Goal: Task Accomplishment & Management: Manage account settings

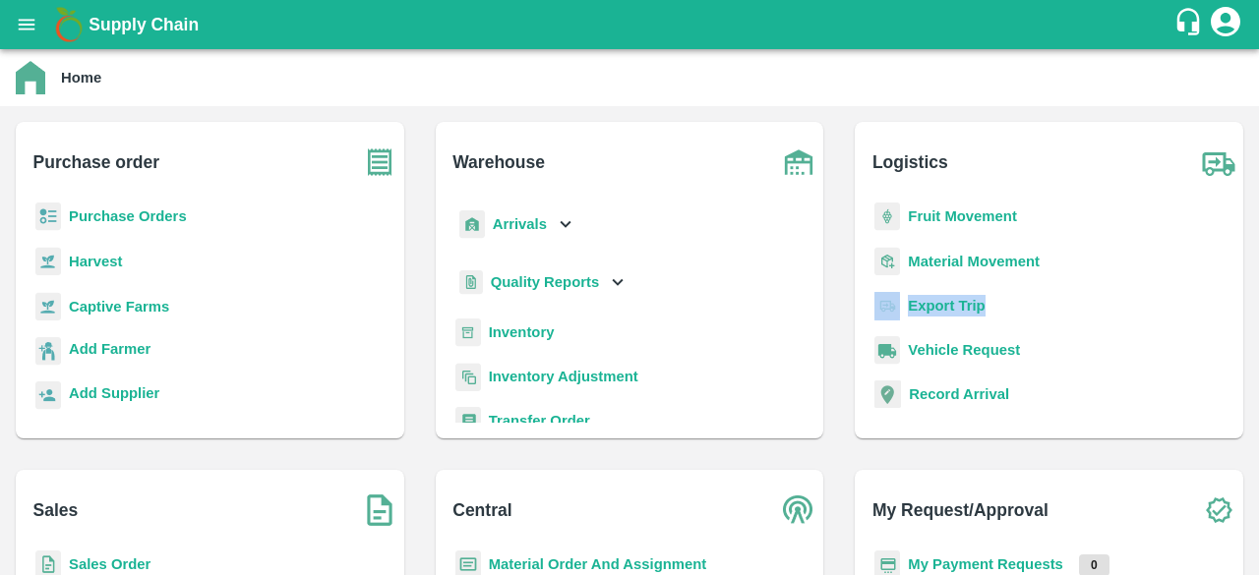
drag, startPoint x: 1254, startPoint y: 268, endPoint x: 1258, endPoint y: 296, distance: 28.8
click at [1258, 296] on div "Supply Chain Home Purchase order Purchase Orders Harvest Captive Farms Add Farm…" at bounding box center [629, 287] width 1259 height 575
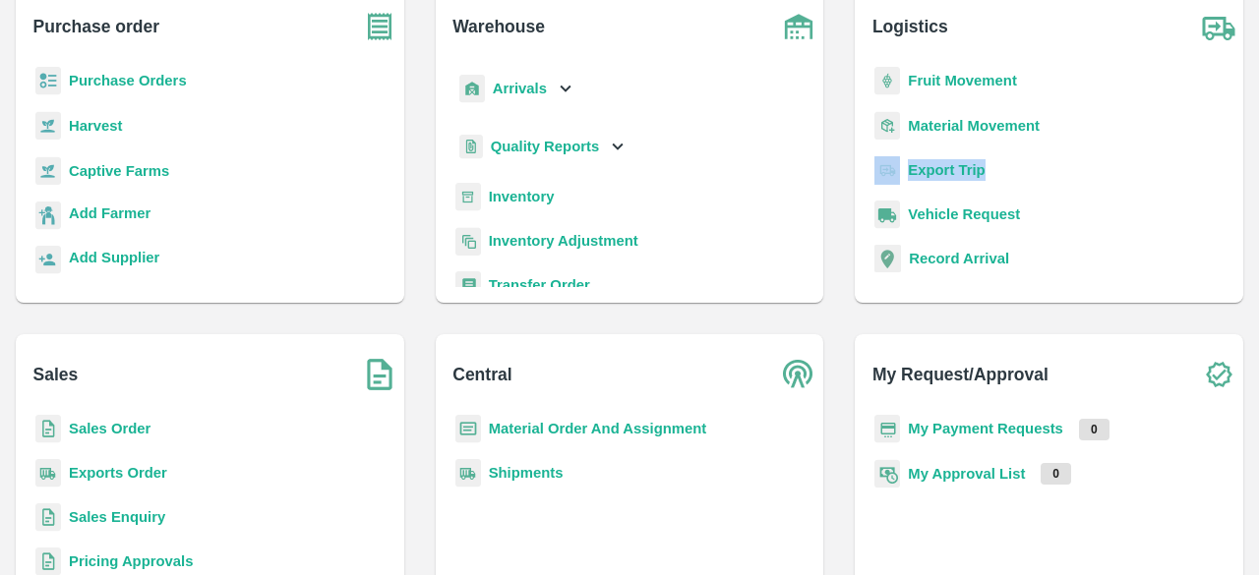
scroll to position [140, 0]
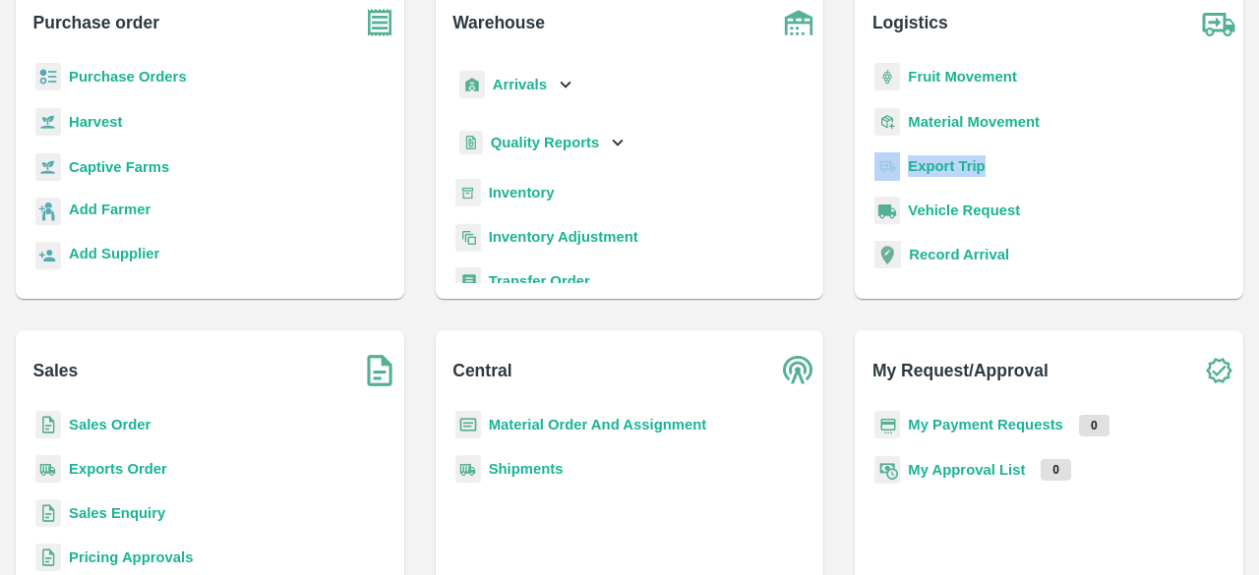
click at [99, 423] on b "Sales Order" at bounding box center [110, 425] width 82 height 16
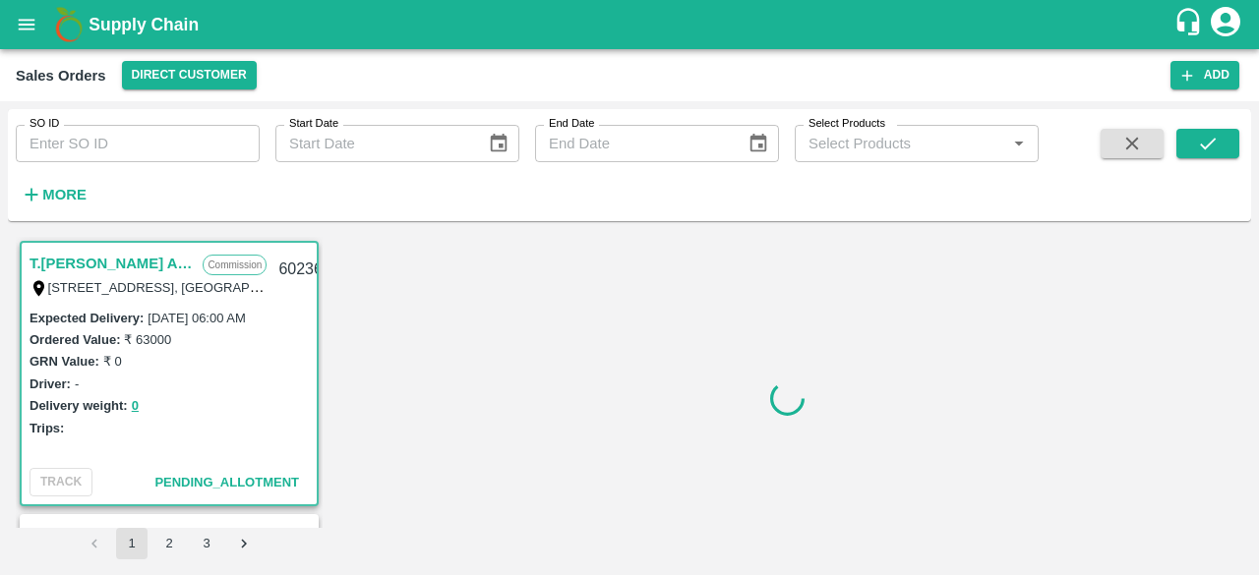
click at [105, 145] on input "SO ID" at bounding box center [138, 143] width 244 height 37
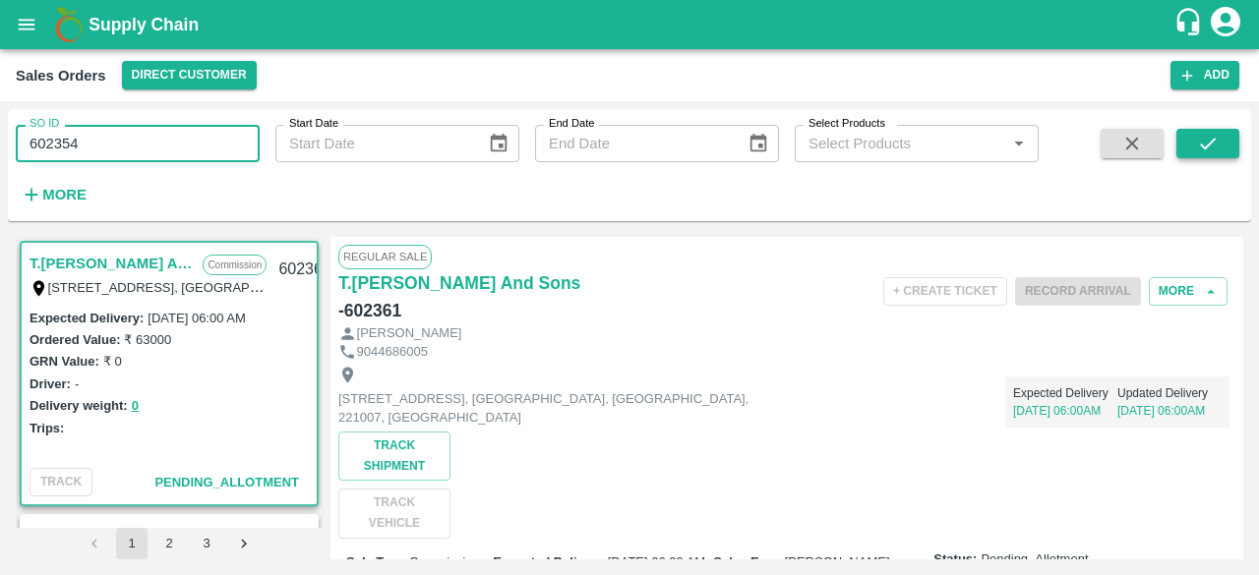
type input "602354"
click at [1218, 148] on icon "submit" at bounding box center [1208, 144] width 22 height 22
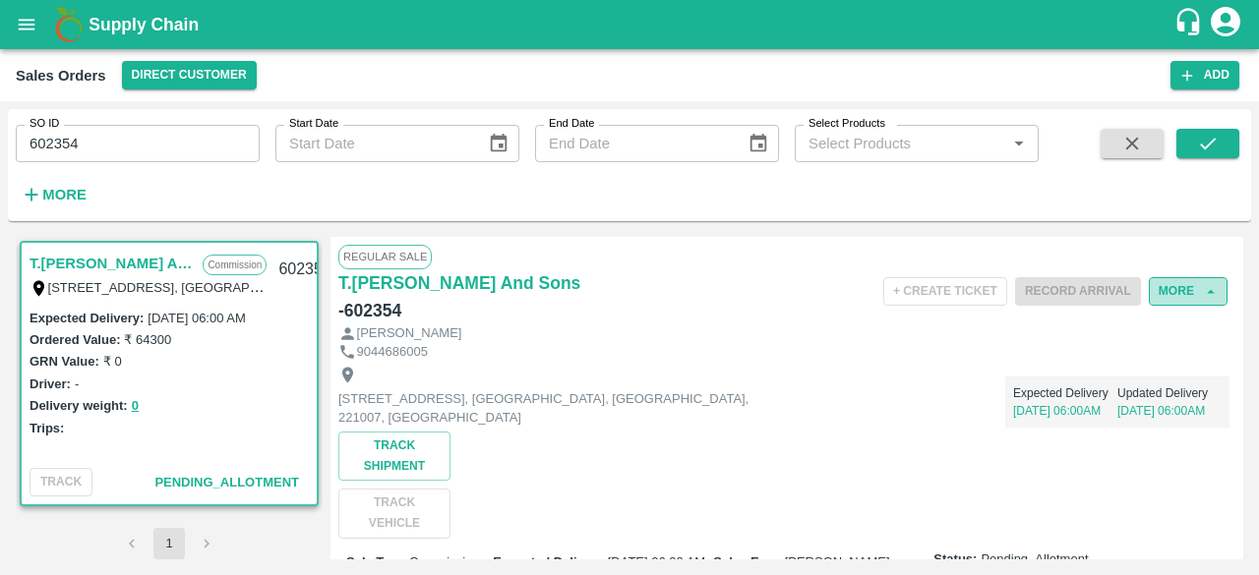
click at [1171, 290] on button "More" at bounding box center [1188, 291] width 79 height 29
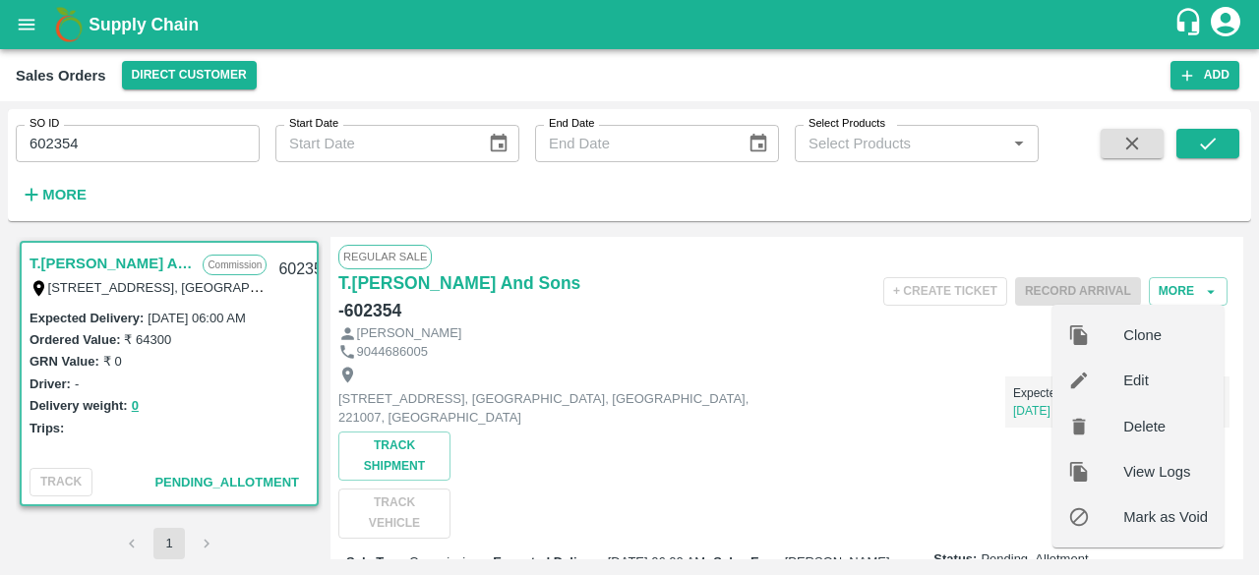
click at [1139, 377] on span "Edit" at bounding box center [1165, 381] width 85 height 22
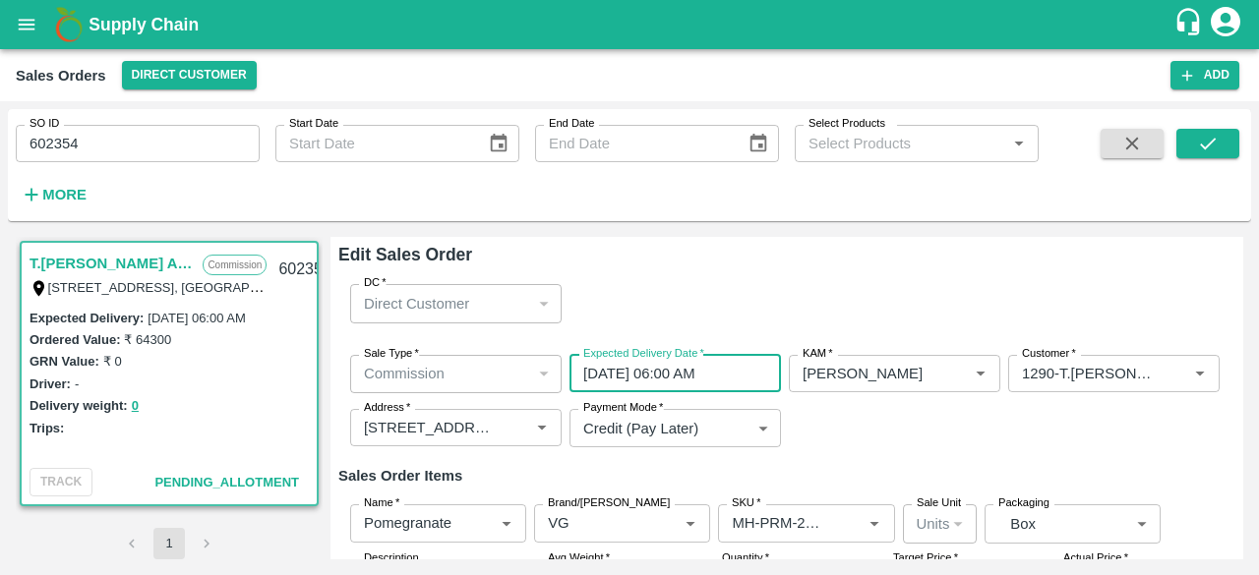
click at [598, 373] on input "[DATE] 06:00 AM" at bounding box center [668, 373] width 198 height 37
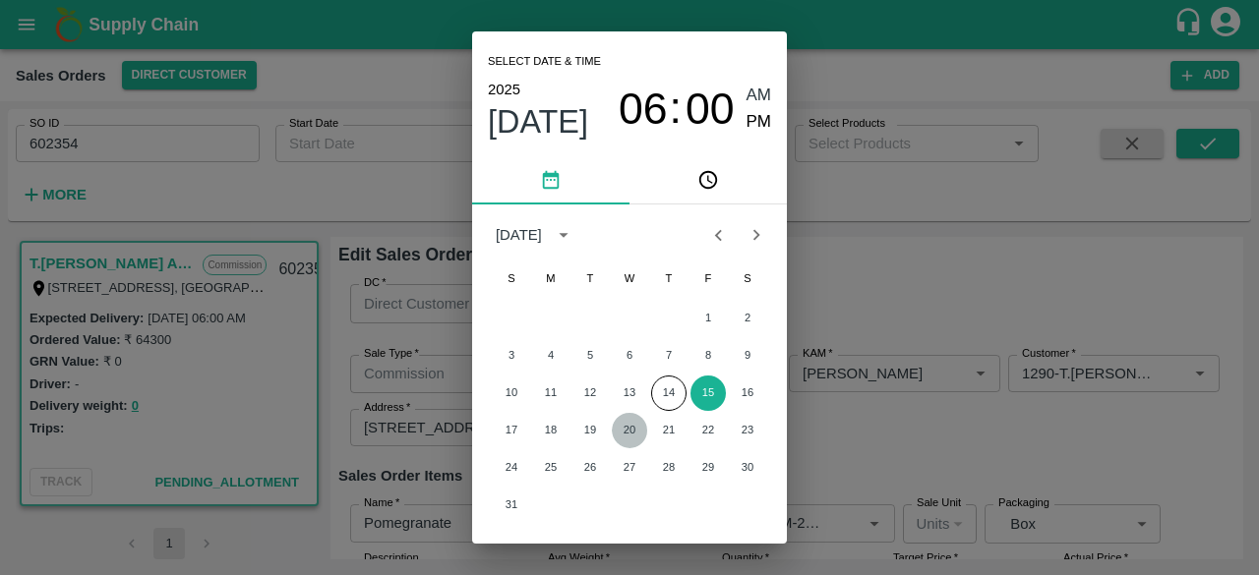
click at [631, 432] on button "20" at bounding box center [629, 430] width 35 height 35
type input "[DATE] 06:00 AM"
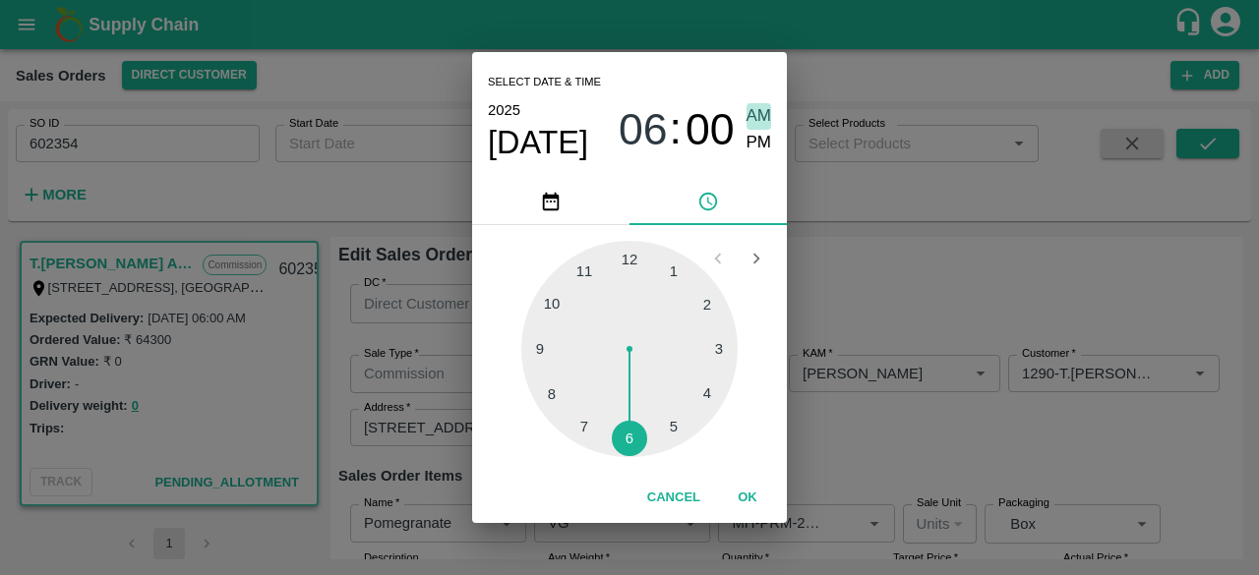
click at [759, 111] on span "AM" at bounding box center [759, 116] width 26 height 27
click at [747, 498] on button "OK" at bounding box center [747, 498] width 63 height 34
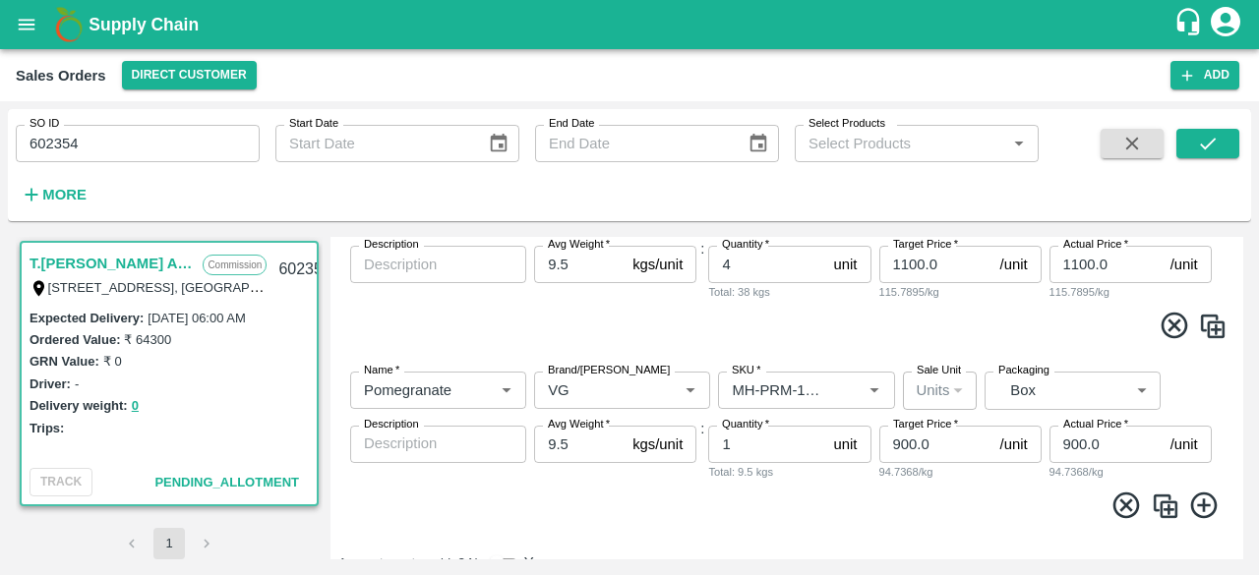
scroll to position [1276, 0]
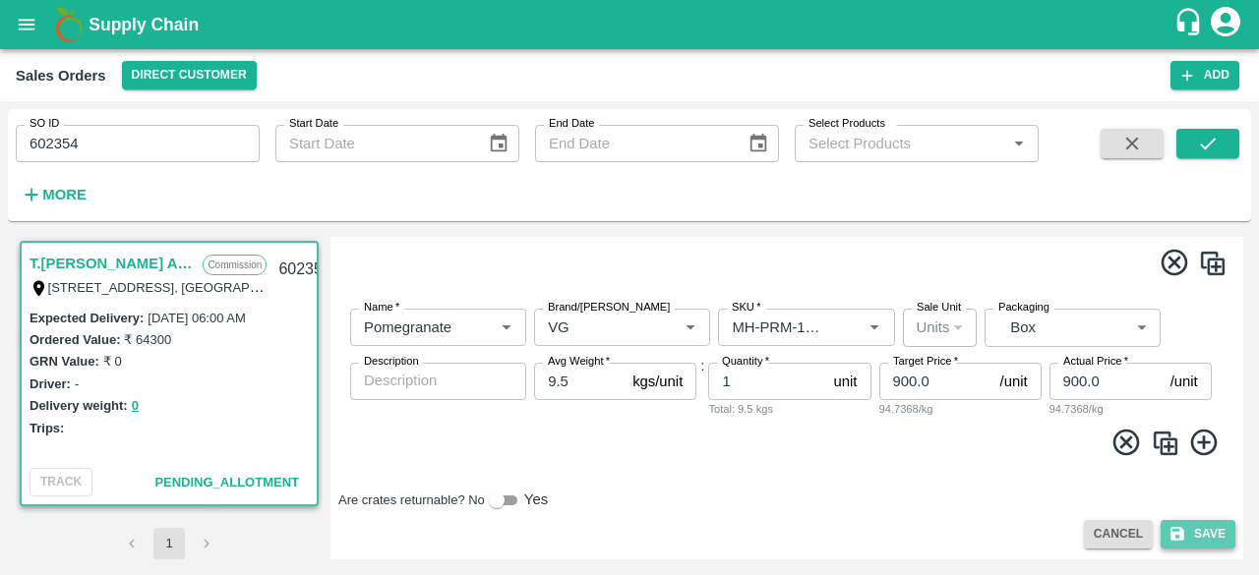
click at [1210, 536] on button "Save" at bounding box center [1198, 534] width 75 height 29
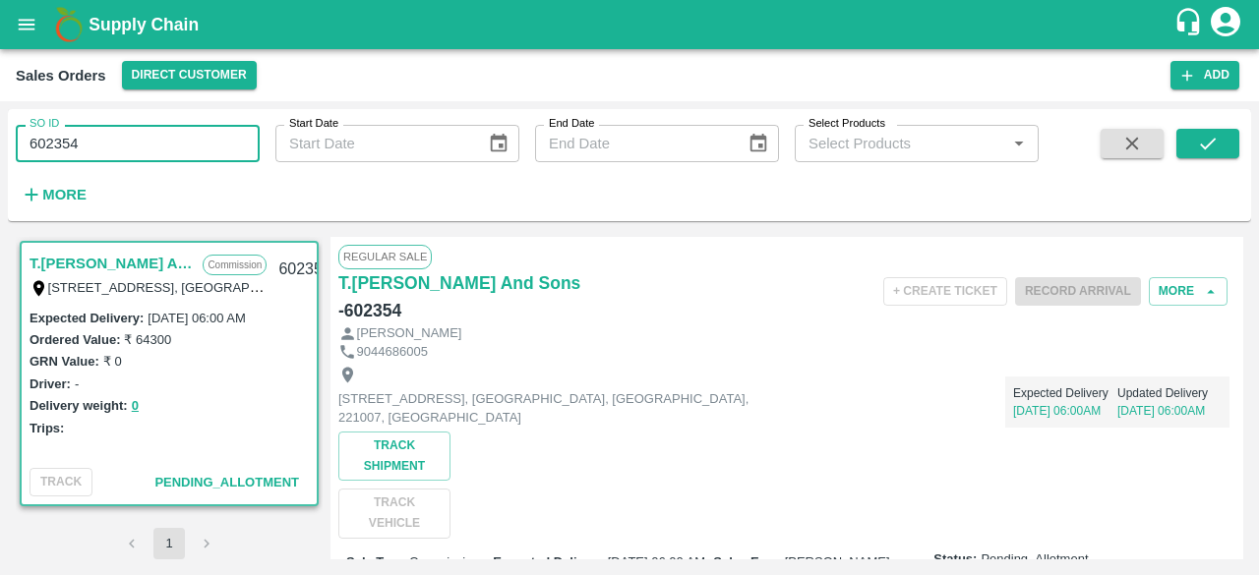
click at [87, 145] on input "602354" at bounding box center [138, 143] width 244 height 37
type input "602358"
click at [1202, 146] on icon "submit" at bounding box center [1208, 144] width 16 height 12
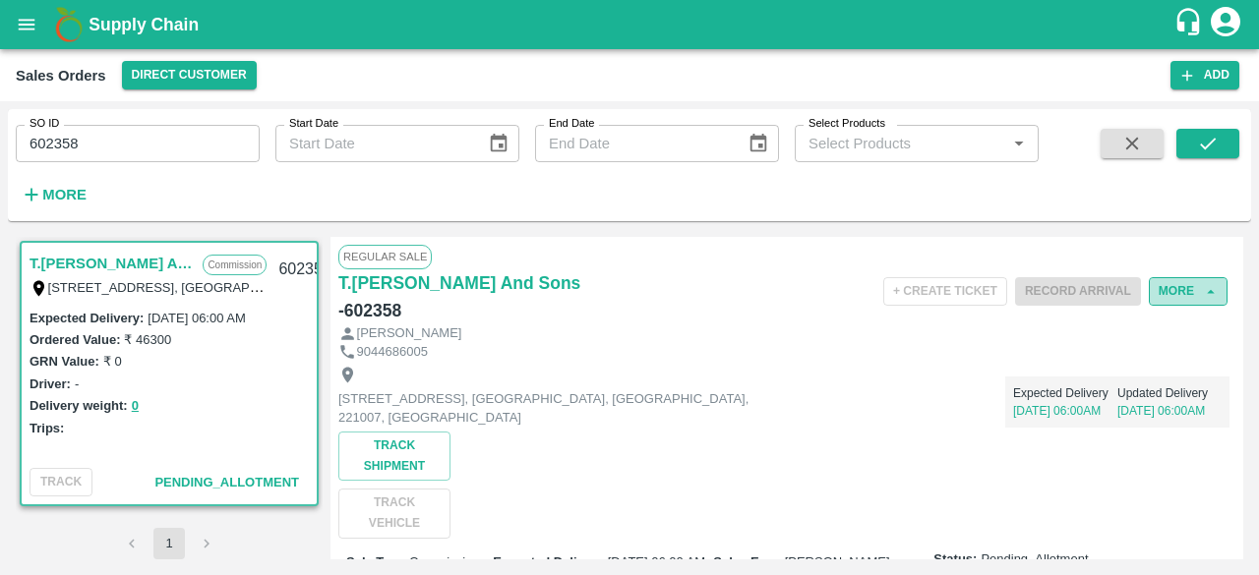
click at [1207, 290] on icon "button" at bounding box center [1211, 291] width 8 height 4
click at [1193, 290] on button "More" at bounding box center [1188, 291] width 79 height 29
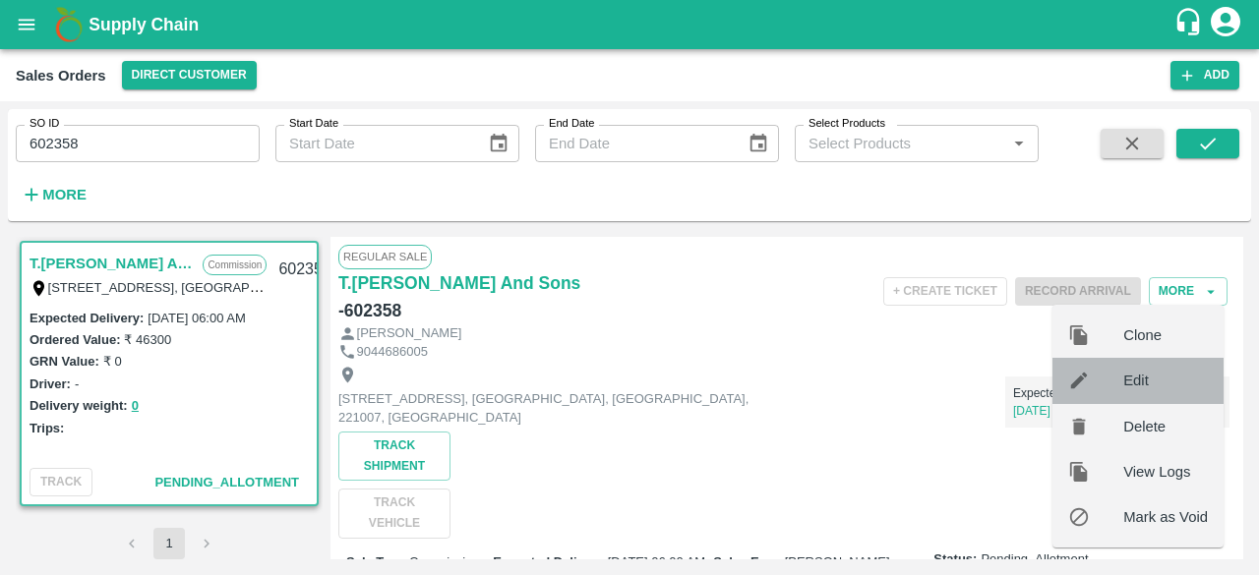
click at [1127, 388] on span "Edit" at bounding box center [1165, 381] width 85 height 22
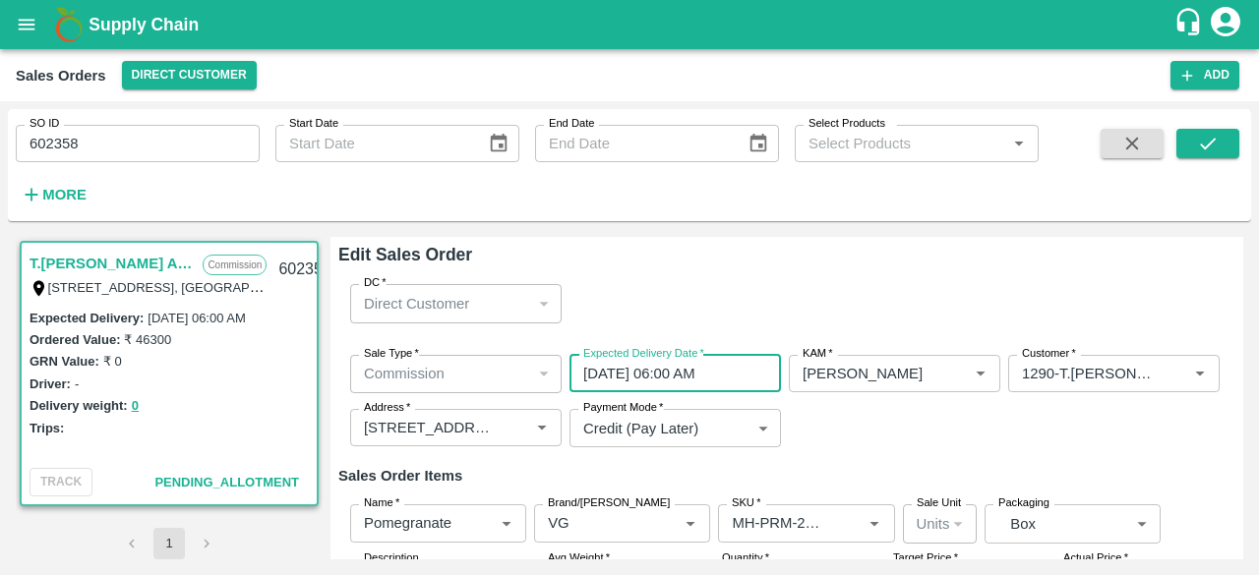
click at [598, 372] on input "[DATE] 06:00 AM" at bounding box center [668, 373] width 198 height 37
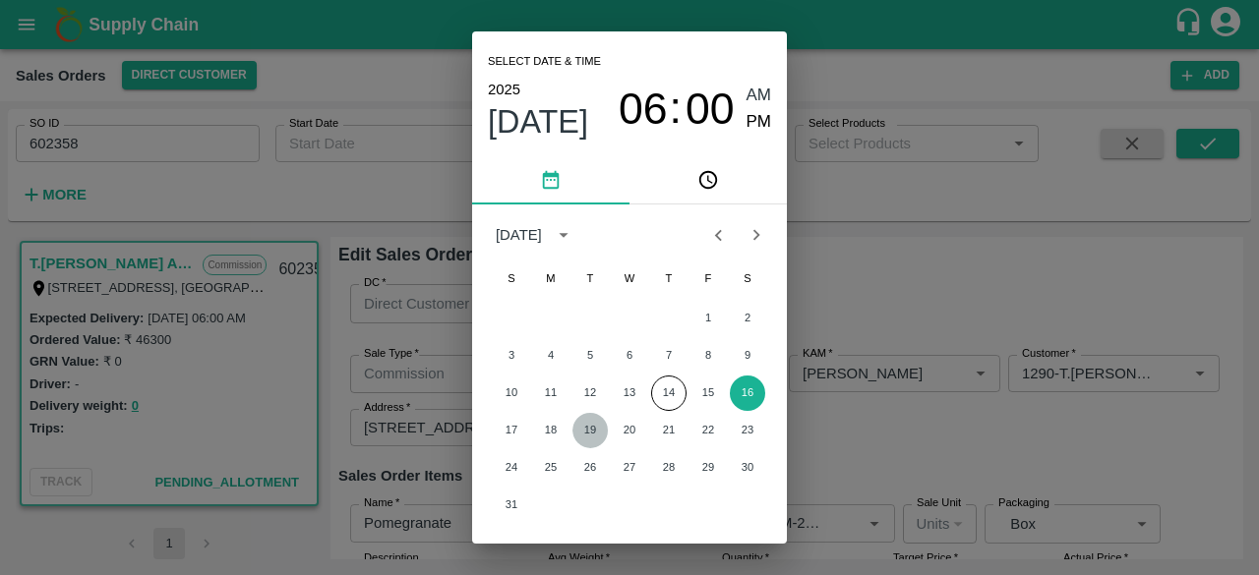
click at [590, 432] on button "19" at bounding box center [589, 430] width 35 height 35
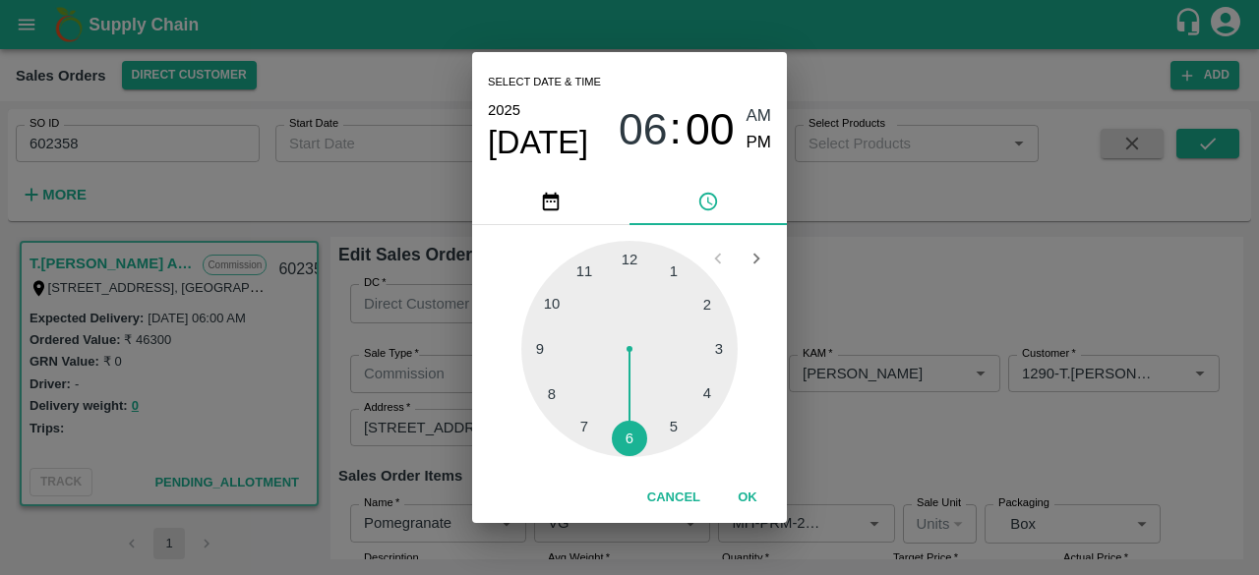
click at [826, 453] on div "Select date & time [DATE] 06 : 00 AM PM 1 2 3 4 5 6 7 8 9 10 11 12 Cancel OK" at bounding box center [629, 287] width 1259 height 575
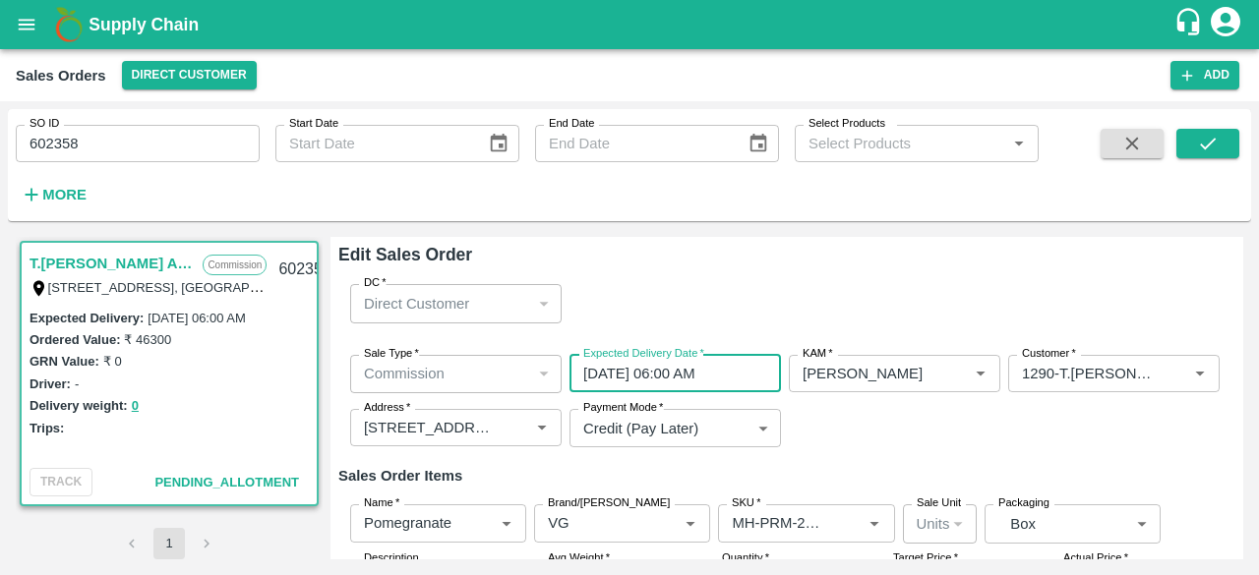
click at [599, 379] on input "[DATE] 06:00 AM" at bounding box center [668, 373] width 198 height 37
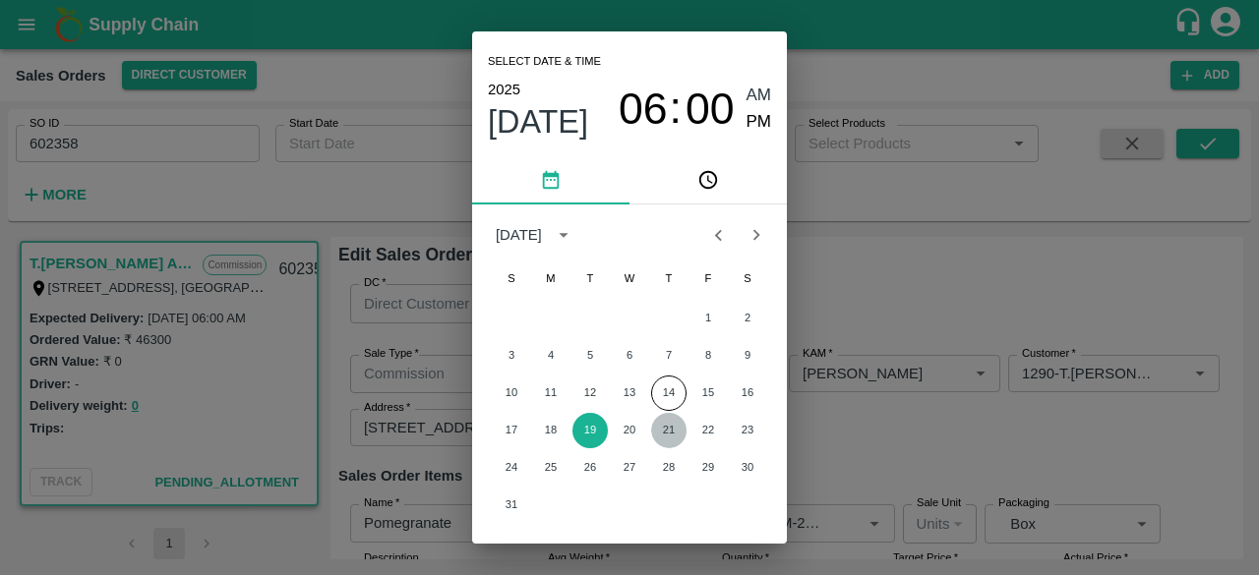
click at [669, 428] on button "21" at bounding box center [668, 430] width 35 height 35
type input "[DATE] 06:00 AM"
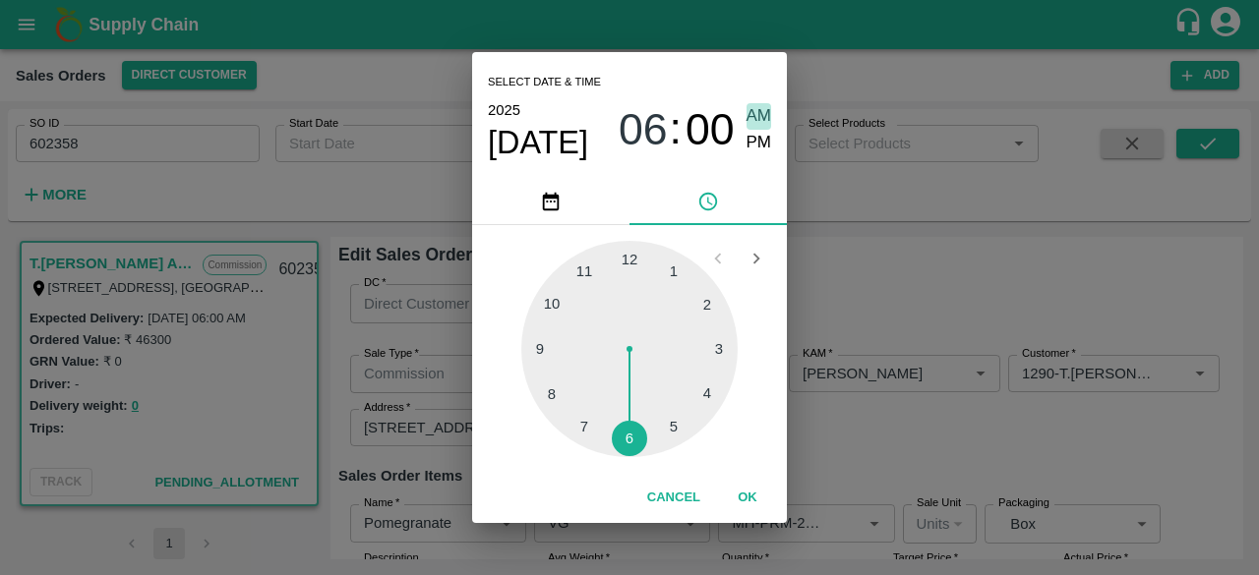
click at [761, 122] on span "AM" at bounding box center [759, 116] width 26 height 27
click at [746, 505] on button "OK" at bounding box center [747, 498] width 63 height 34
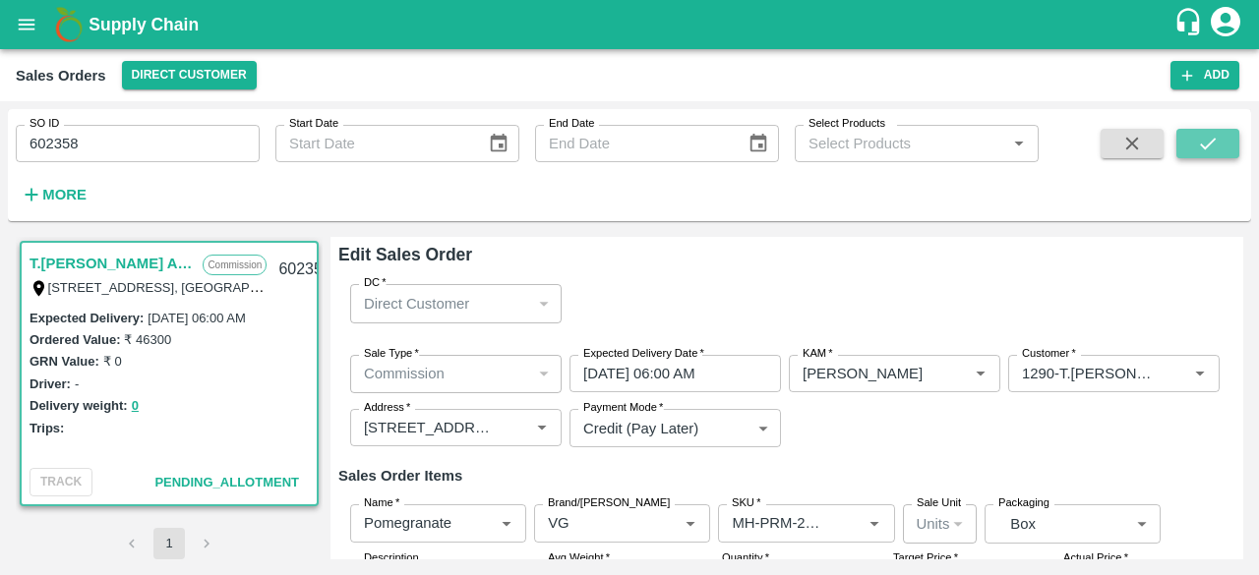
click at [1212, 143] on icon "submit" at bounding box center [1208, 144] width 16 height 12
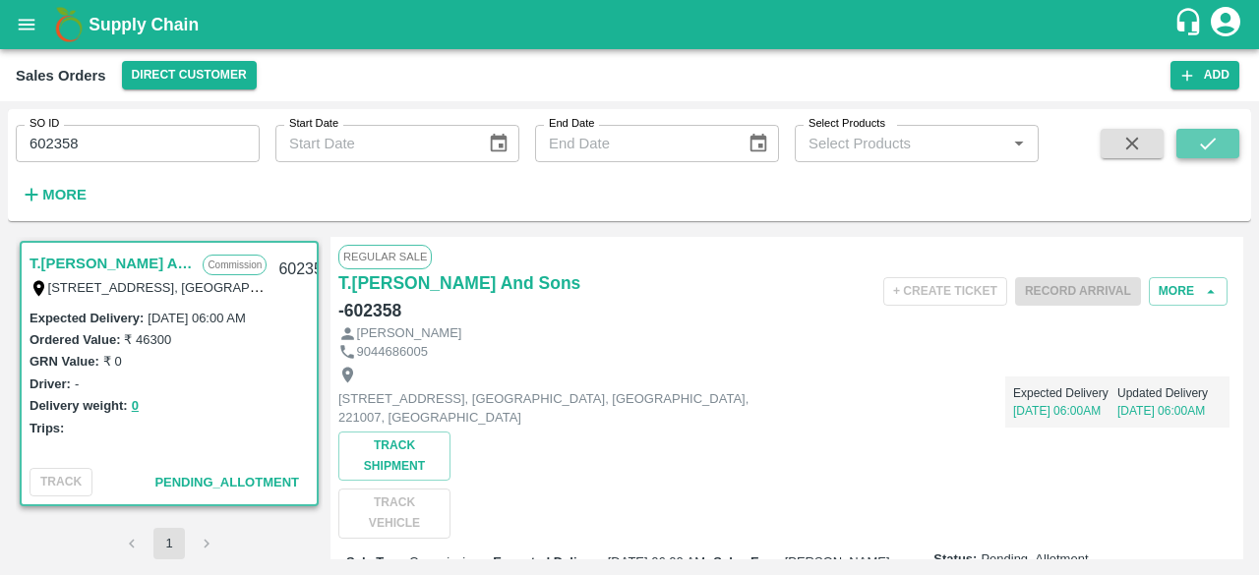
click at [1212, 143] on icon "submit" at bounding box center [1208, 144] width 16 height 12
click at [123, 139] on input "602358" at bounding box center [138, 143] width 244 height 37
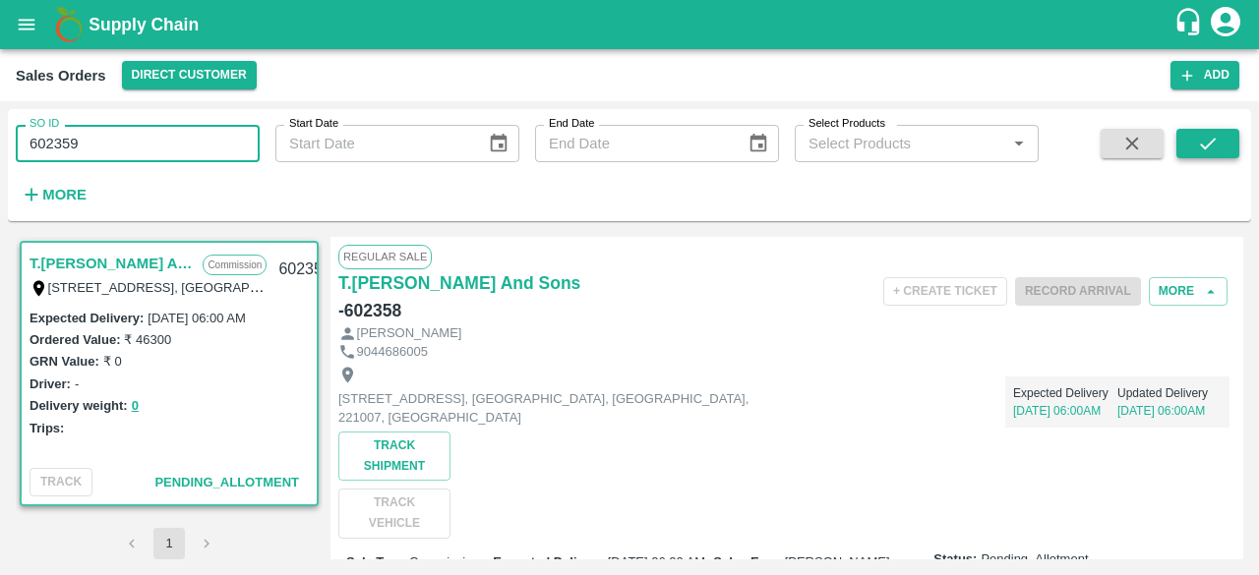
type input "602359"
click at [1206, 145] on icon "submit" at bounding box center [1208, 144] width 22 height 22
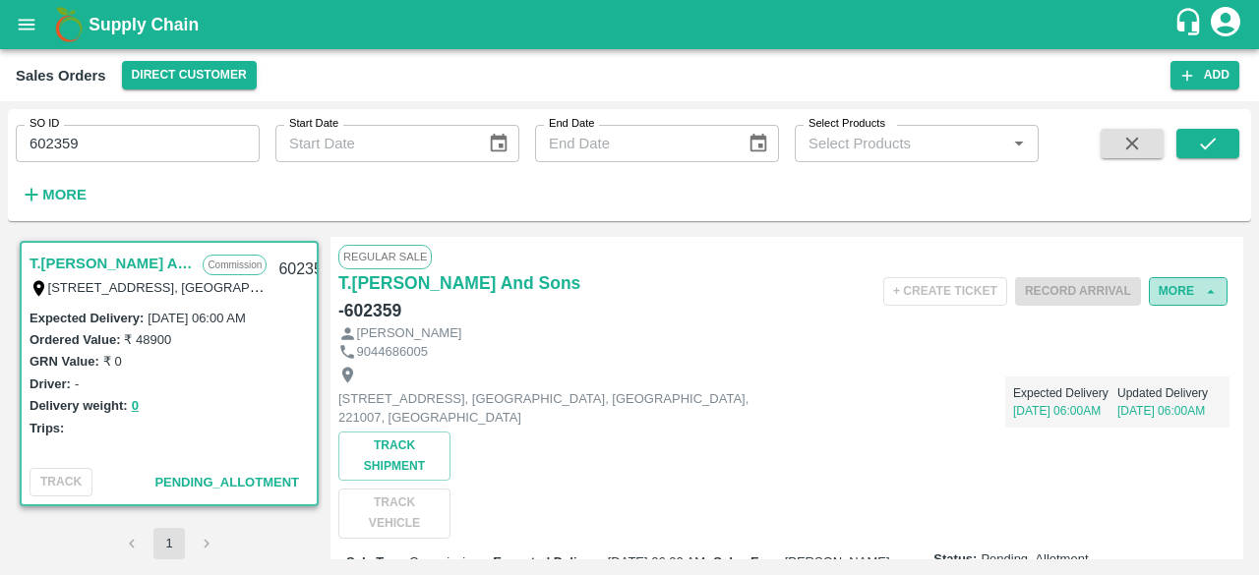
click at [1202, 288] on icon "button" at bounding box center [1211, 292] width 18 height 18
click at [1207, 291] on icon "button" at bounding box center [1211, 291] width 8 height 4
click at [1184, 288] on button "More" at bounding box center [1188, 291] width 79 height 29
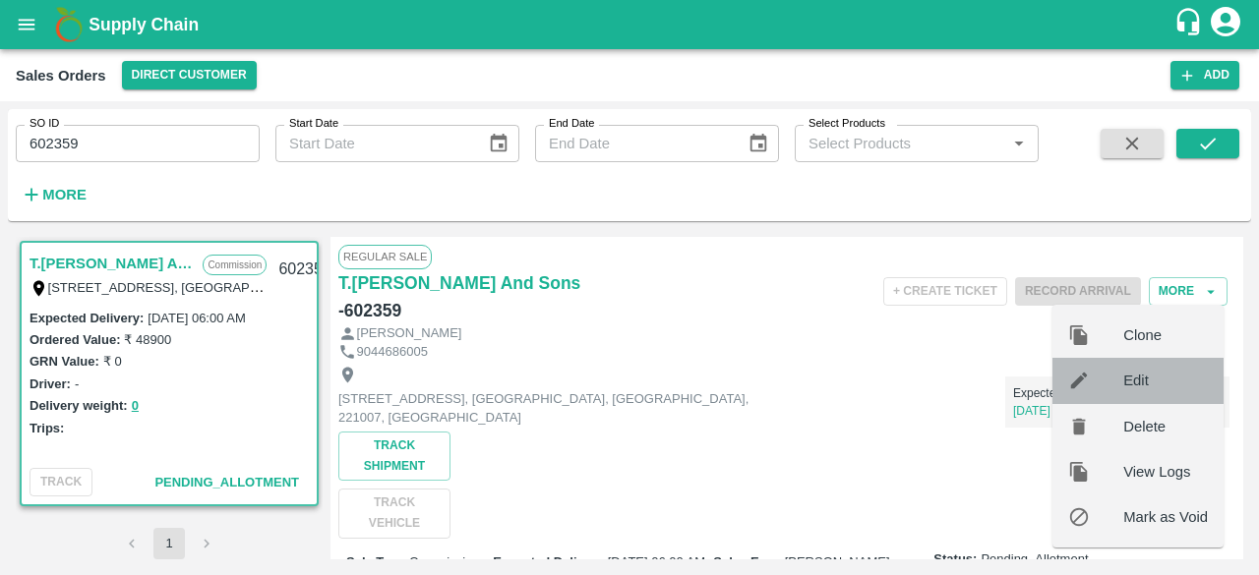
click at [1135, 381] on span "Edit" at bounding box center [1165, 381] width 85 height 22
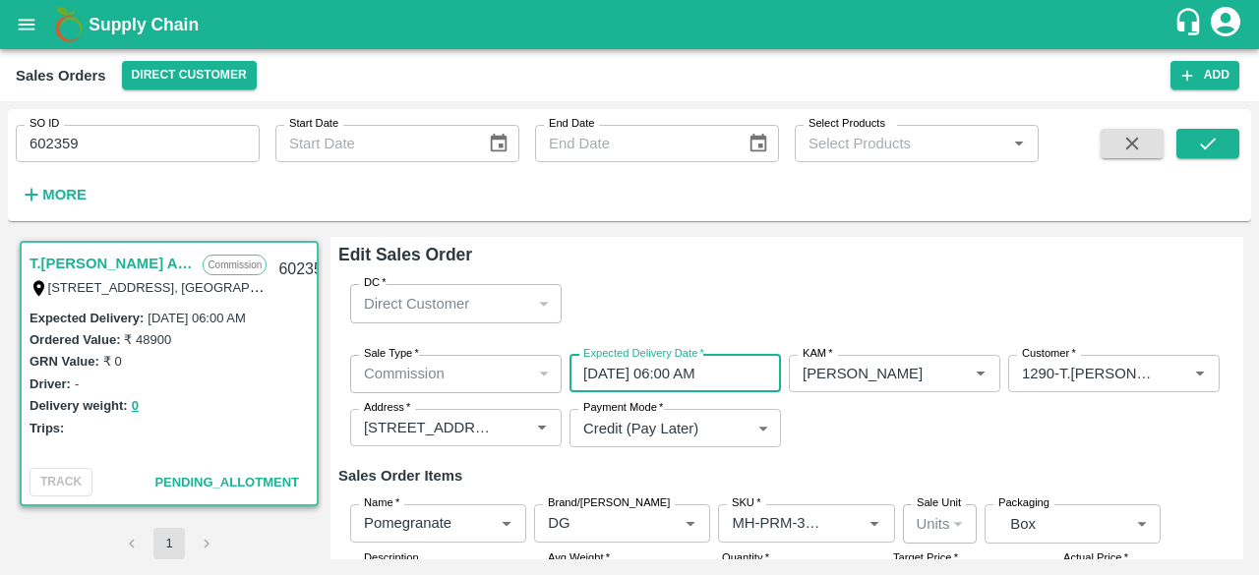
click at [594, 371] on input "[DATE] 06:00 AM" at bounding box center [668, 373] width 198 height 37
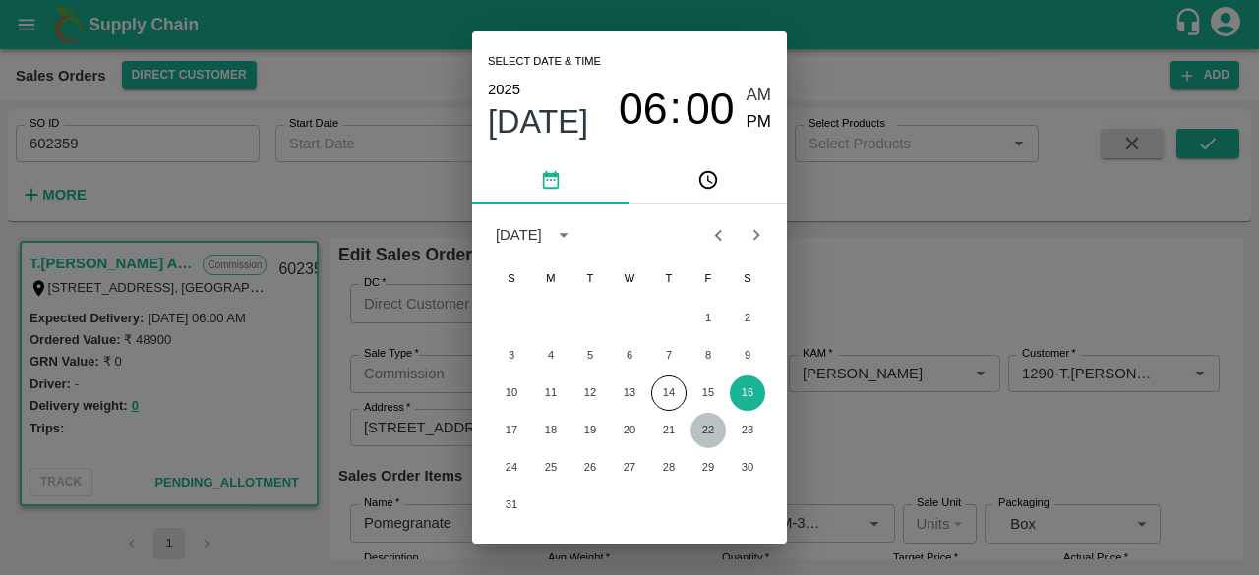
click at [707, 430] on button "22" at bounding box center [707, 430] width 35 height 35
type input "[DATE] 06:00 AM"
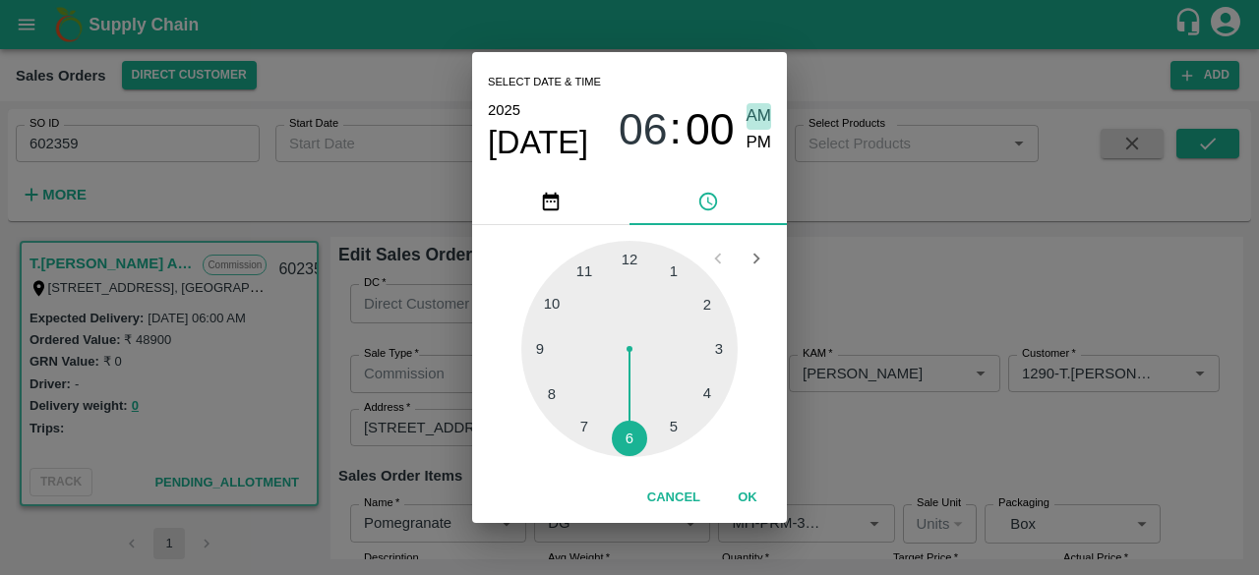
click at [757, 112] on span "AM" at bounding box center [759, 116] width 26 height 27
click at [745, 497] on button "OK" at bounding box center [747, 498] width 63 height 34
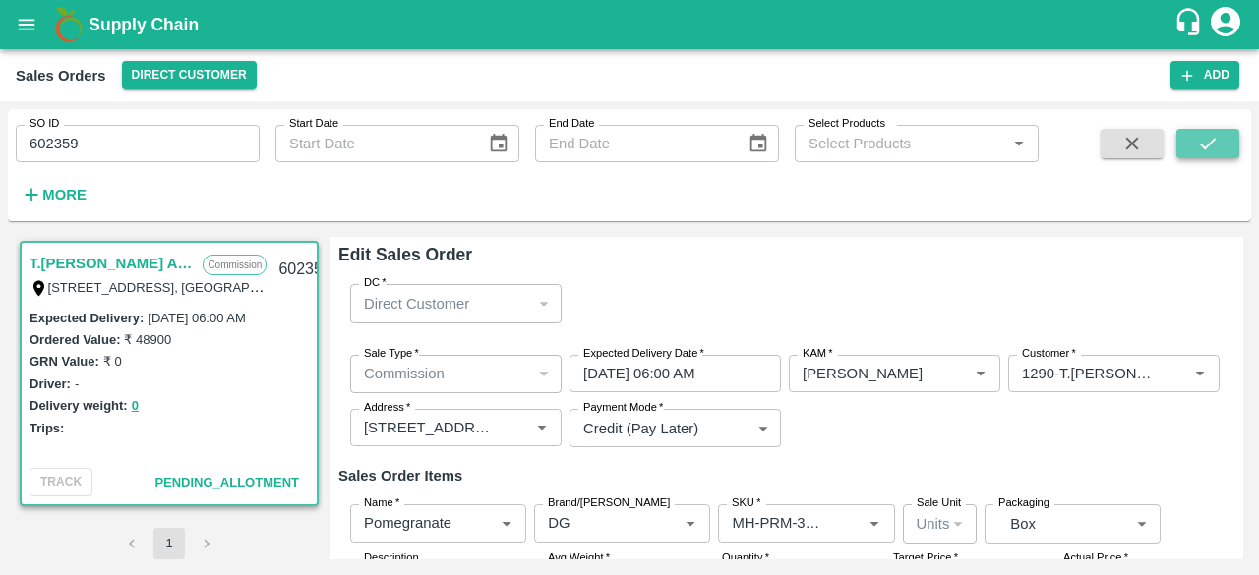
click at [1221, 140] on button "submit" at bounding box center [1207, 144] width 63 height 30
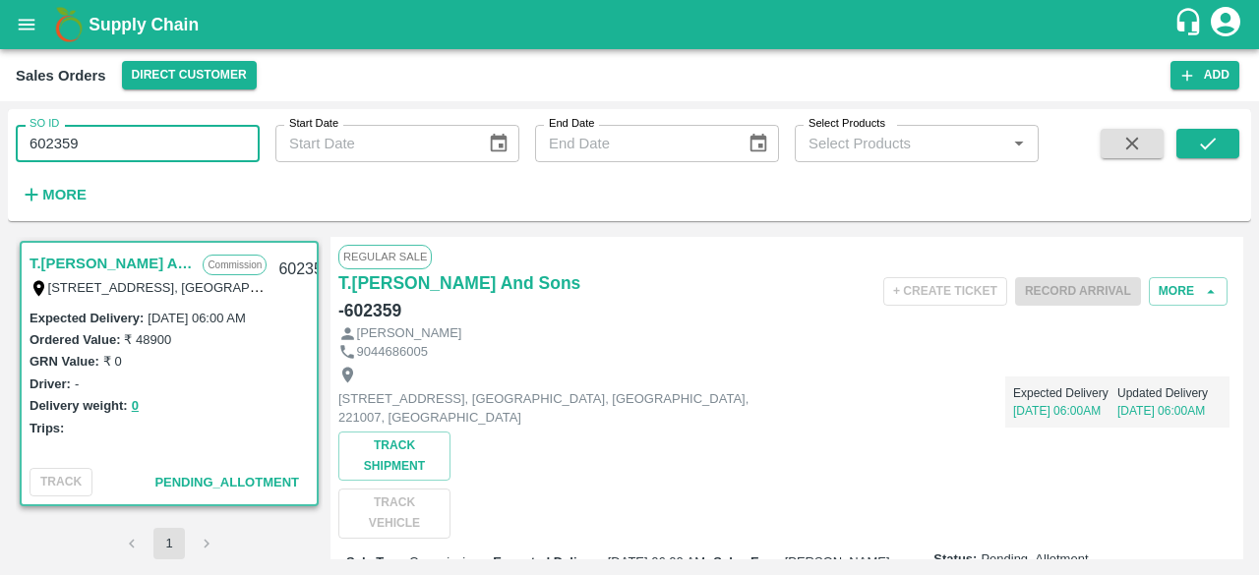
click at [92, 140] on input "602359" at bounding box center [138, 143] width 244 height 37
click at [1204, 149] on icon "submit" at bounding box center [1208, 144] width 22 height 22
click at [89, 143] on input "602354" at bounding box center [138, 143] width 244 height 37
type input "602358"
click at [1209, 143] on icon "submit" at bounding box center [1208, 144] width 22 height 22
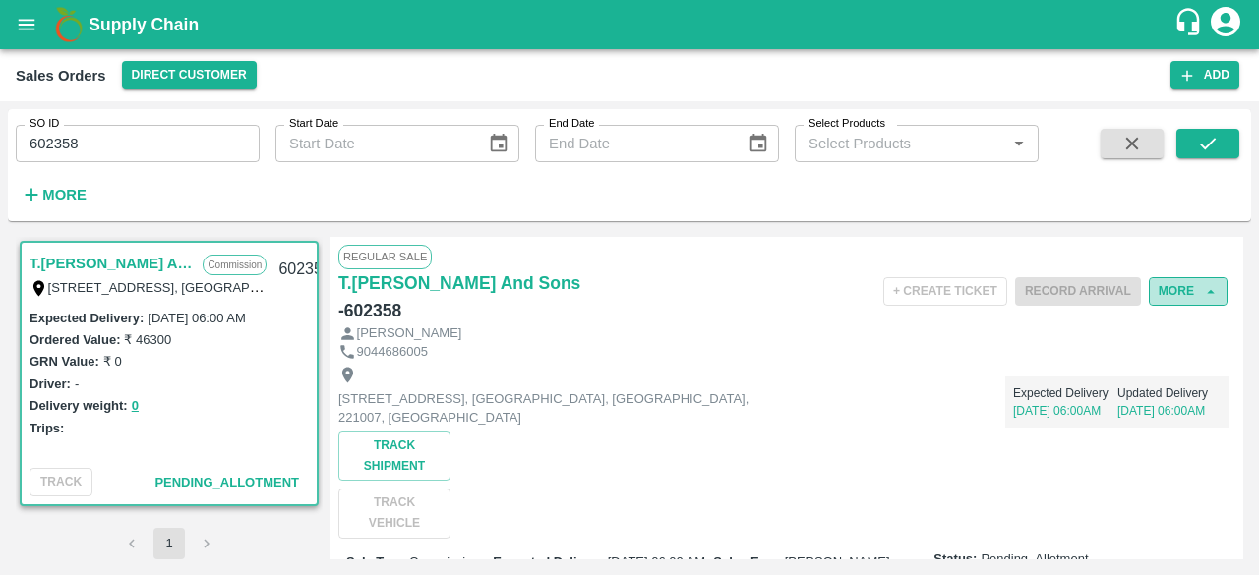
click at [1188, 287] on button "More" at bounding box center [1188, 291] width 79 height 29
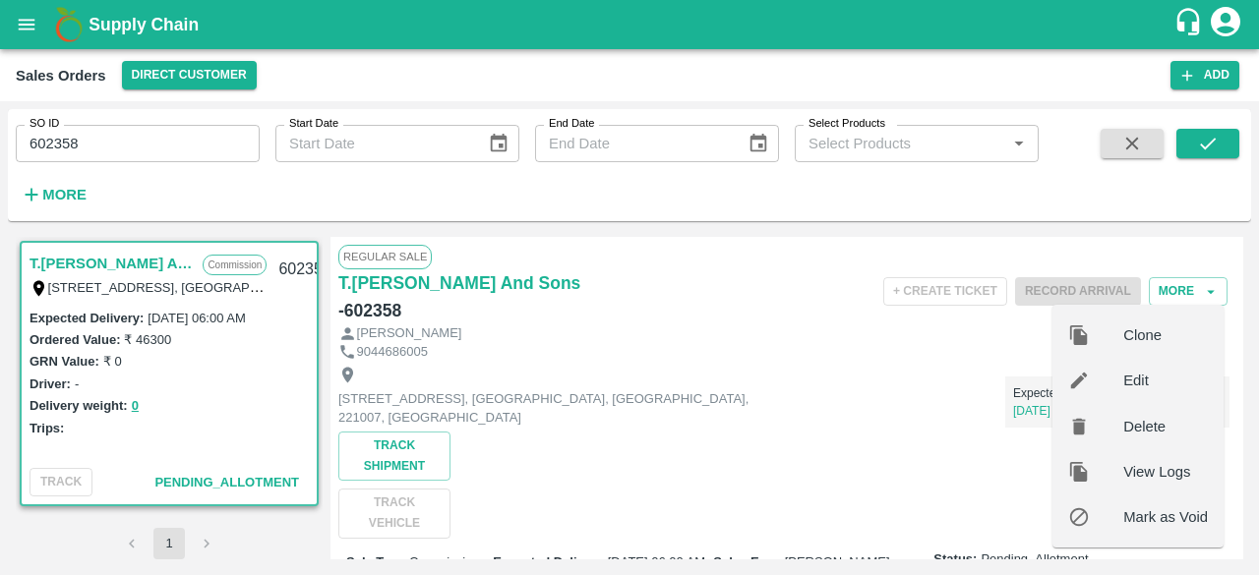
click at [1140, 382] on span "Edit" at bounding box center [1165, 381] width 85 height 22
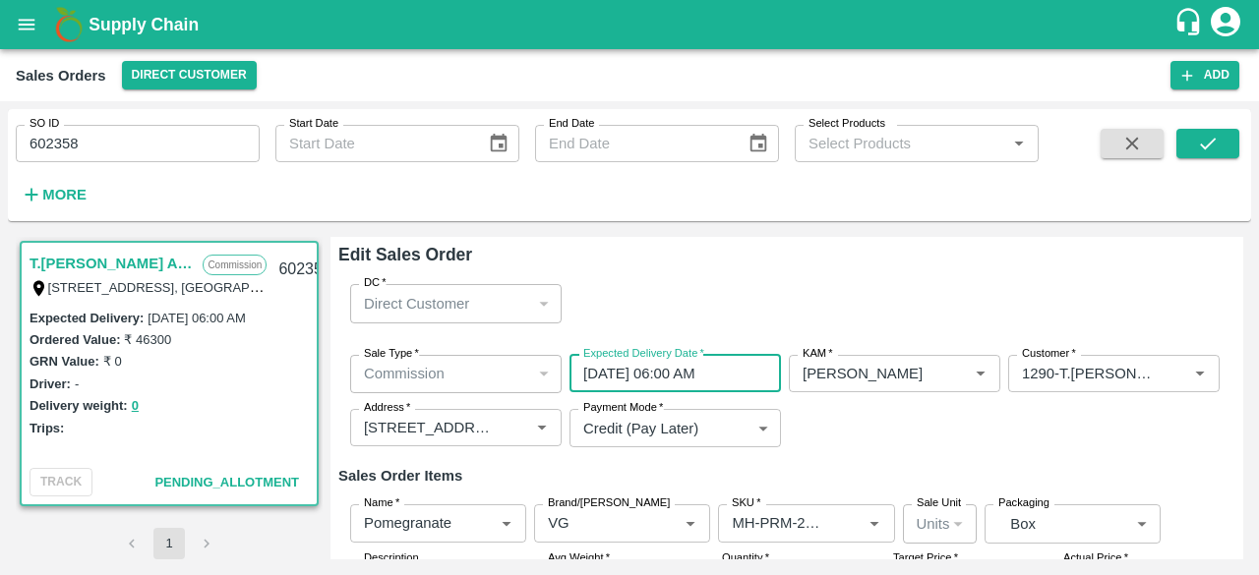
click at [596, 375] on input "[DATE] 06:00 AM" at bounding box center [668, 373] width 198 height 37
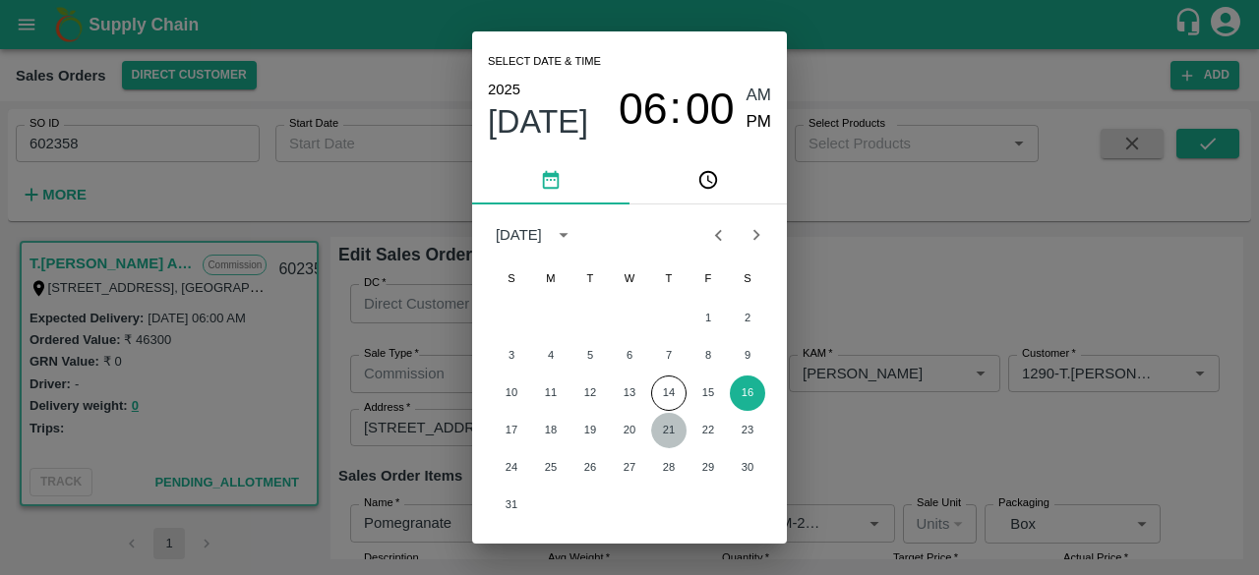
click at [671, 430] on button "21" at bounding box center [668, 430] width 35 height 35
type input "[DATE] 06:00 AM"
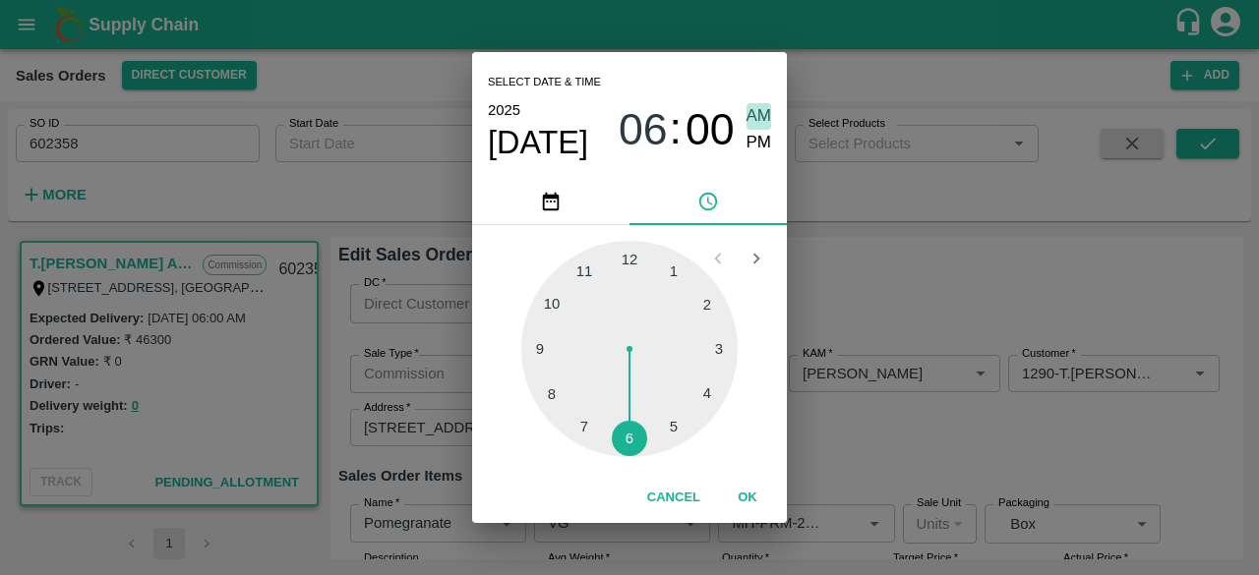
click at [759, 113] on span "AM" at bounding box center [759, 116] width 26 height 27
click at [747, 494] on button "OK" at bounding box center [747, 498] width 63 height 34
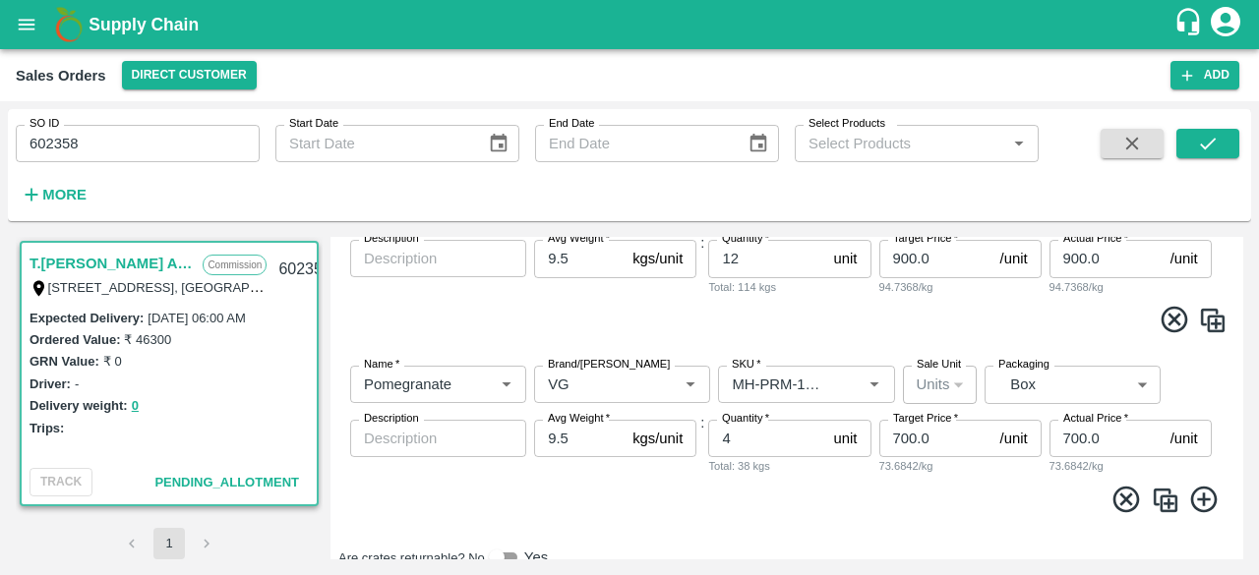
scroll to position [1096, 0]
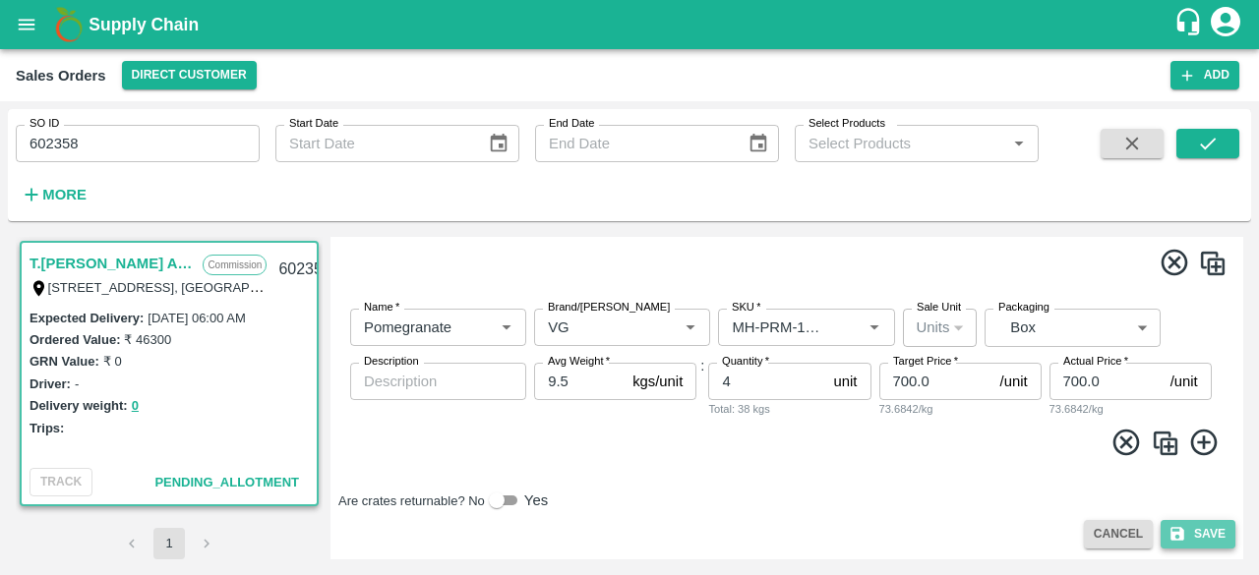
click at [1199, 538] on button "Save" at bounding box center [1198, 534] width 75 height 29
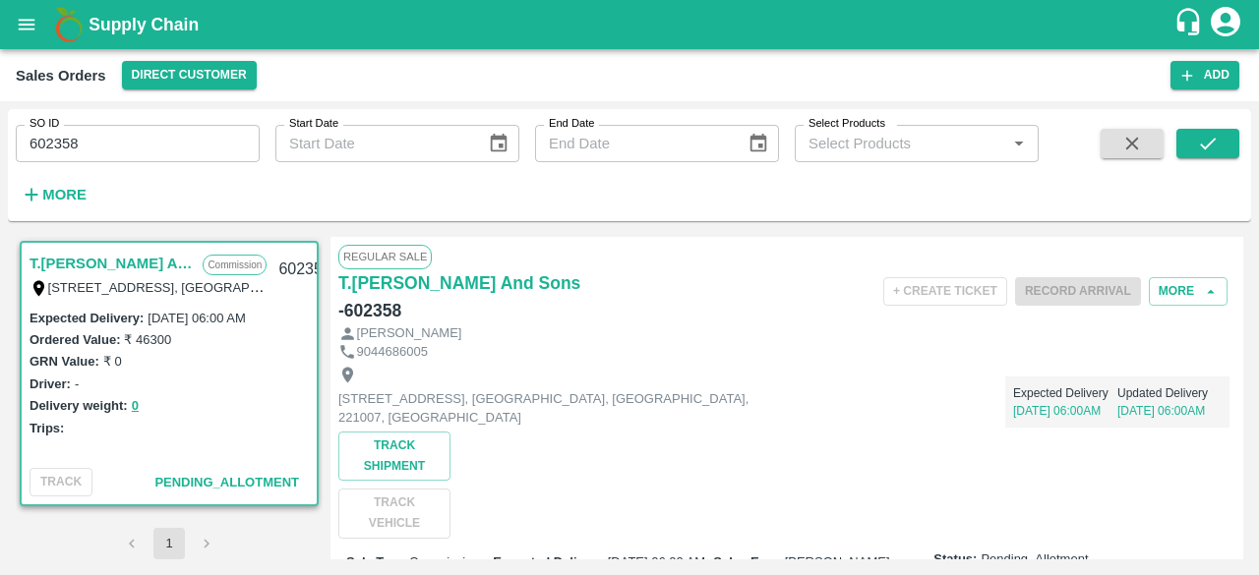
click at [92, 145] on input "602358" at bounding box center [138, 143] width 244 height 37
type input "602359"
click at [1218, 142] on icon "submit" at bounding box center [1208, 144] width 22 height 22
click at [1208, 286] on icon "button" at bounding box center [1211, 292] width 18 height 18
click at [1179, 288] on button "More" at bounding box center [1188, 291] width 79 height 29
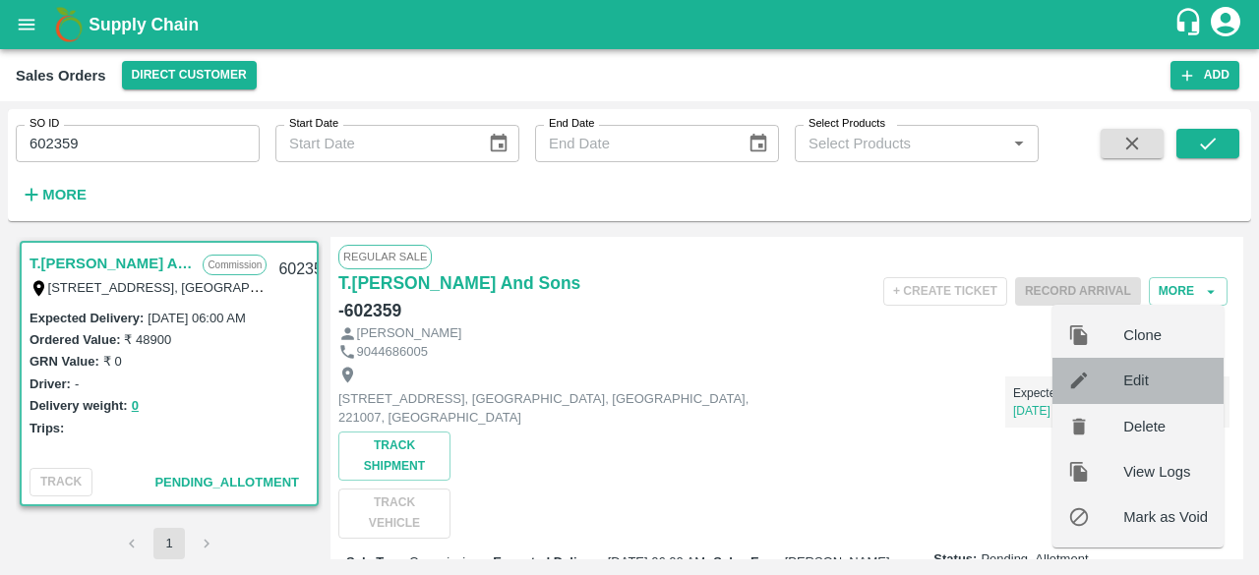
click at [1146, 378] on span "Edit" at bounding box center [1165, 381] width 85 height 22
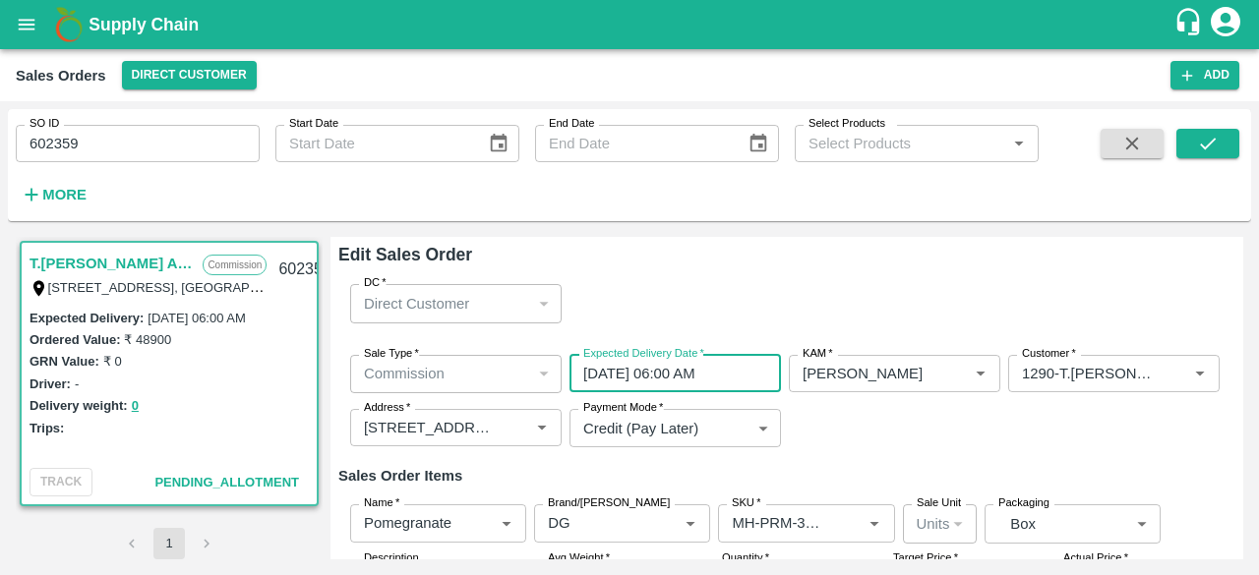
click at [602, 379] on input "[DATE] 06:00 AM" at bounding box center [668, 373] width 198 height 37
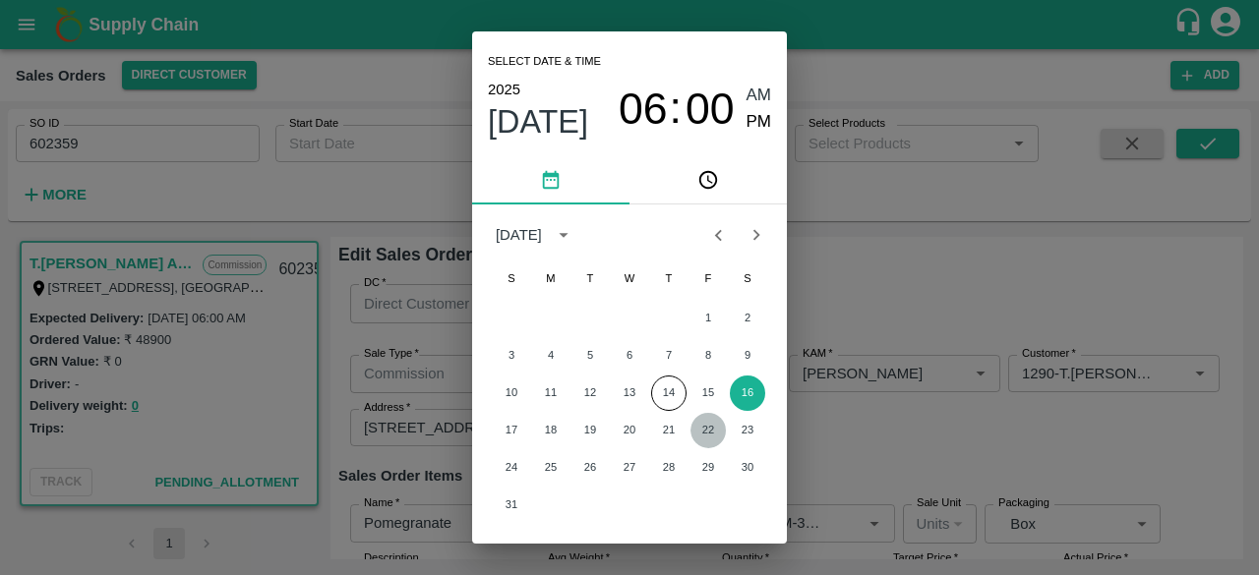
click at [700, 430] on button "22" at bounding box center [707, 430] width 35 height 35
type input "[DATE] 06:00 AM"
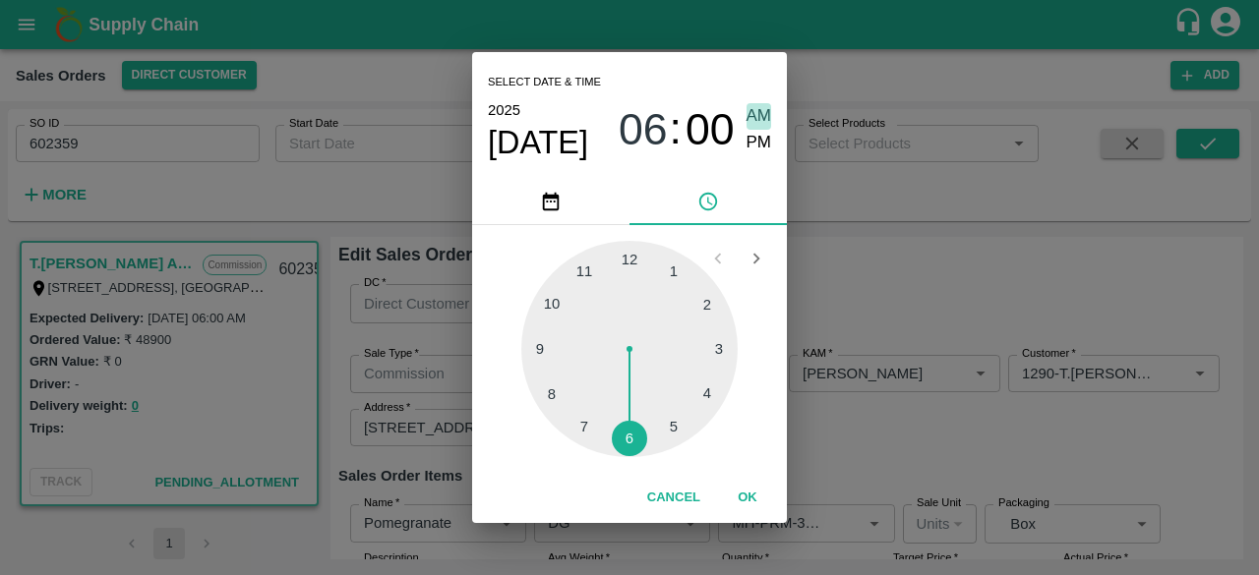
click at [759, 111] on span "AM" at bounding box center [759, 116] width 26 height 27
click at [744, 498] on button "OK" at bounding box center [747, 498] width 63 height 34
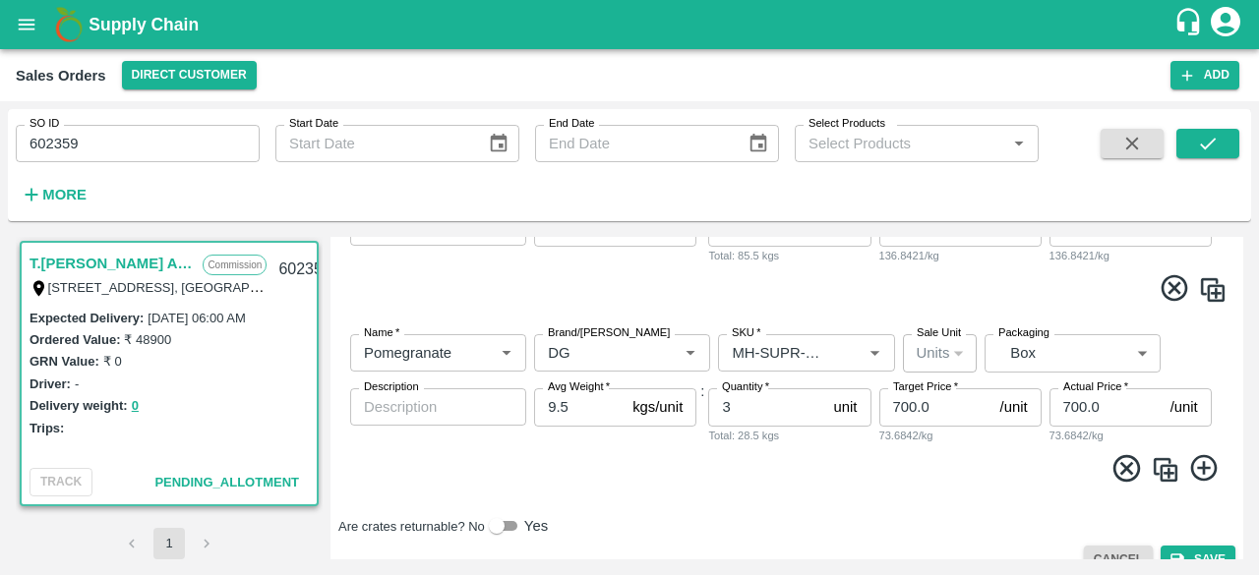
scroll to position [736, 0]
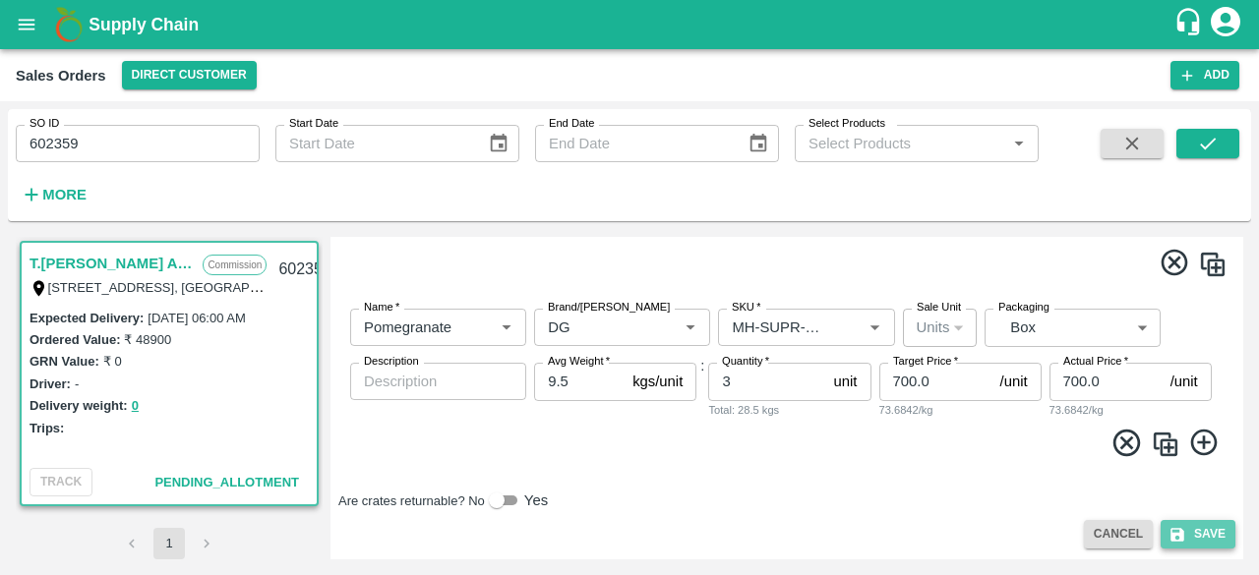
click at [1210, 530] on button "Save" at bounding box center [1198, 534] width 75 height 29
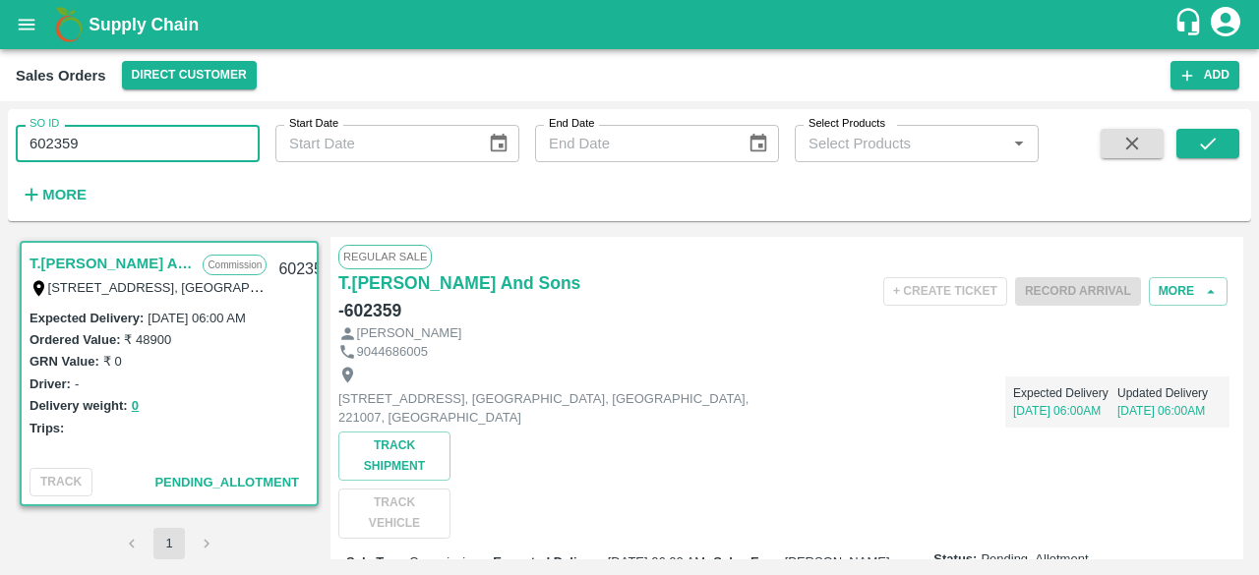
click at [92, 142] on input "602359" at bounding box center [138, 143] width 244 height 37
type input "602361"
click at [1216, 146] on icon "submit" at bounding box center [1208, 144] width 22 height 22
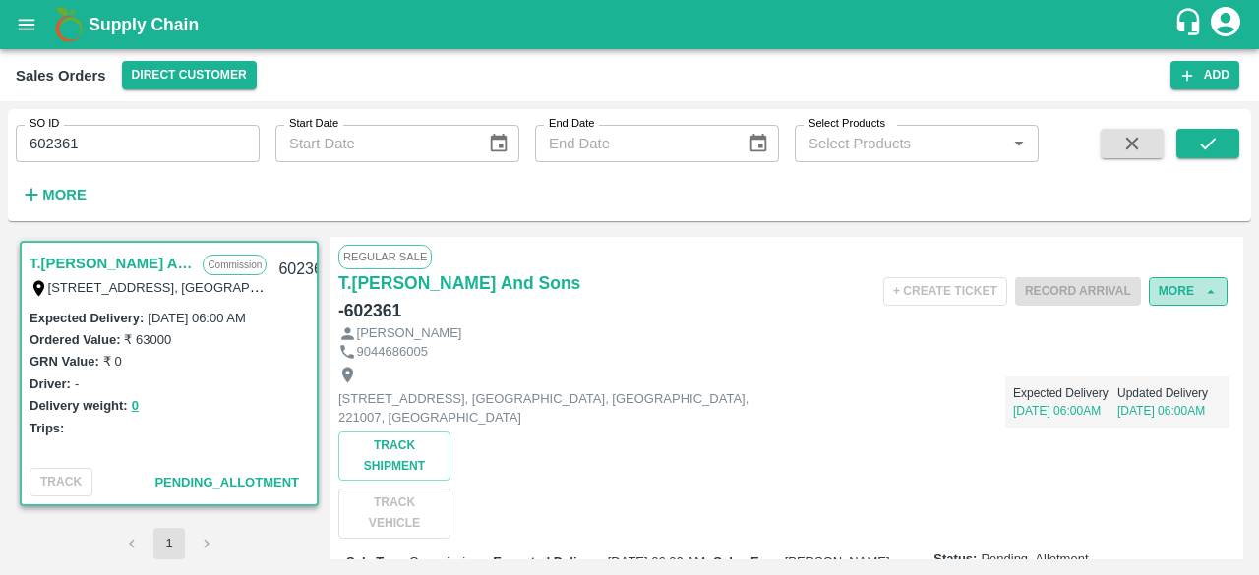
click at [1174, 292] on button "More" at bounding box center [1188, 291] width 79 height 29
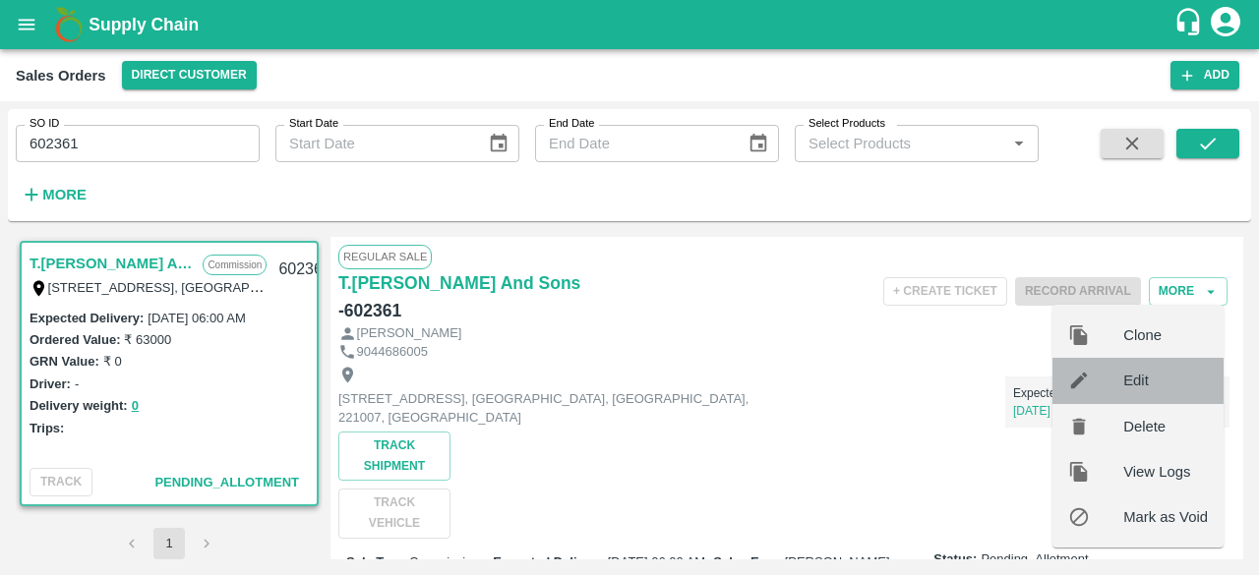
click at [1133, 383] on span "Edit" at bounding box center [1165, 381] width 85 height 22
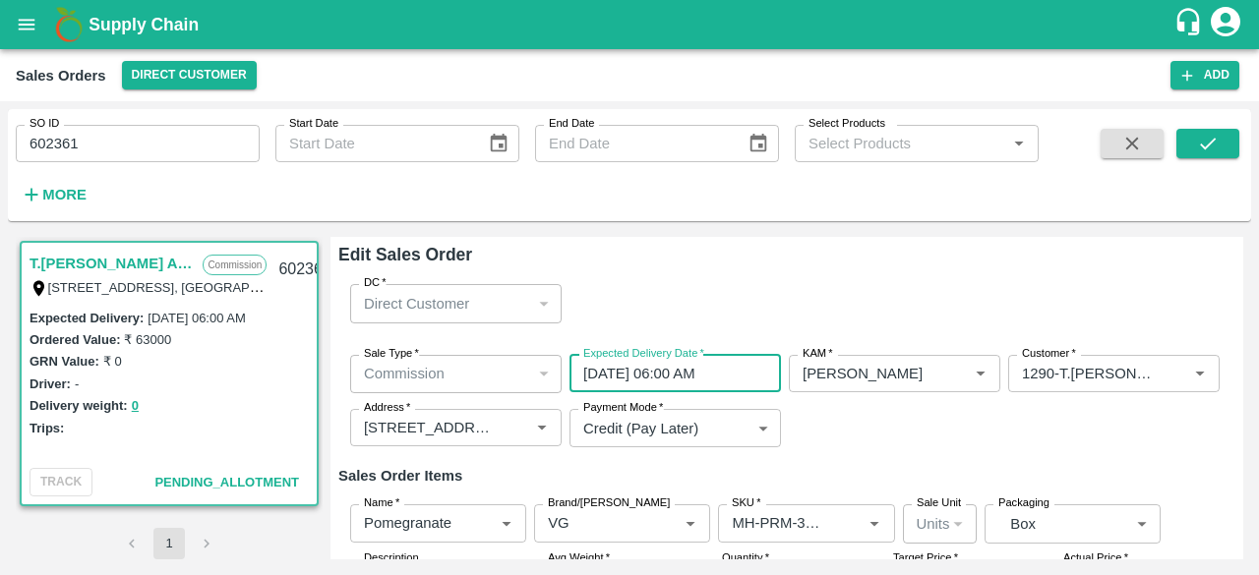
click at [655, 368] on input "[DATE] 06:00 AM" at bounding box center [668, 373] width 198 height 37
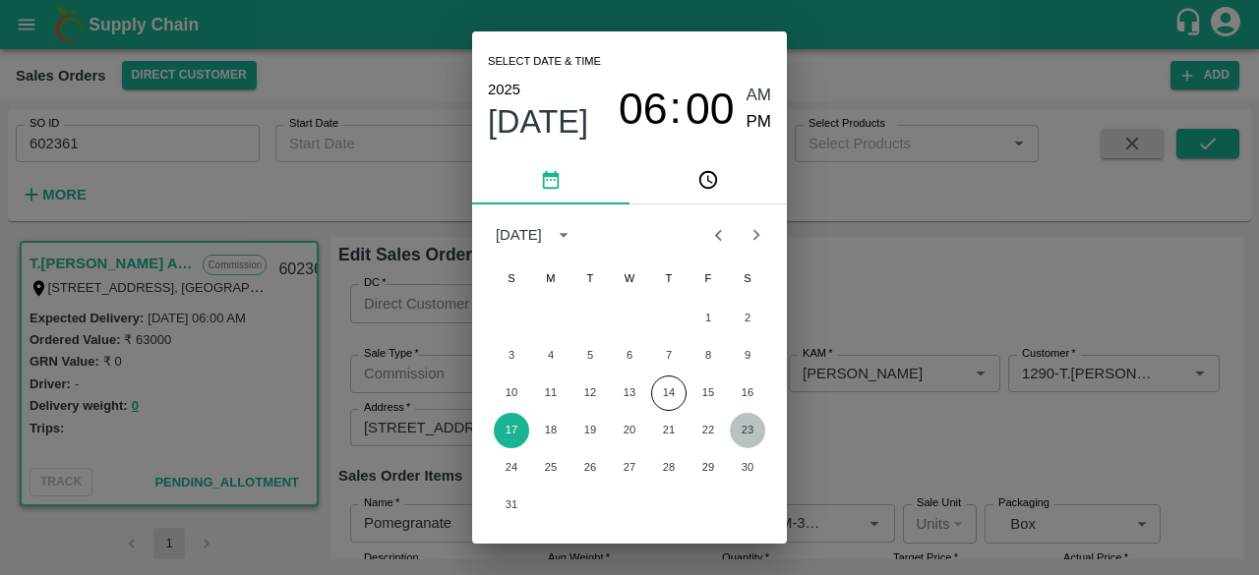
click at [748, 432] on button "23" at bounding box center [747, 430] width 35 height 35
type input "[DATE] 06:00 AM"
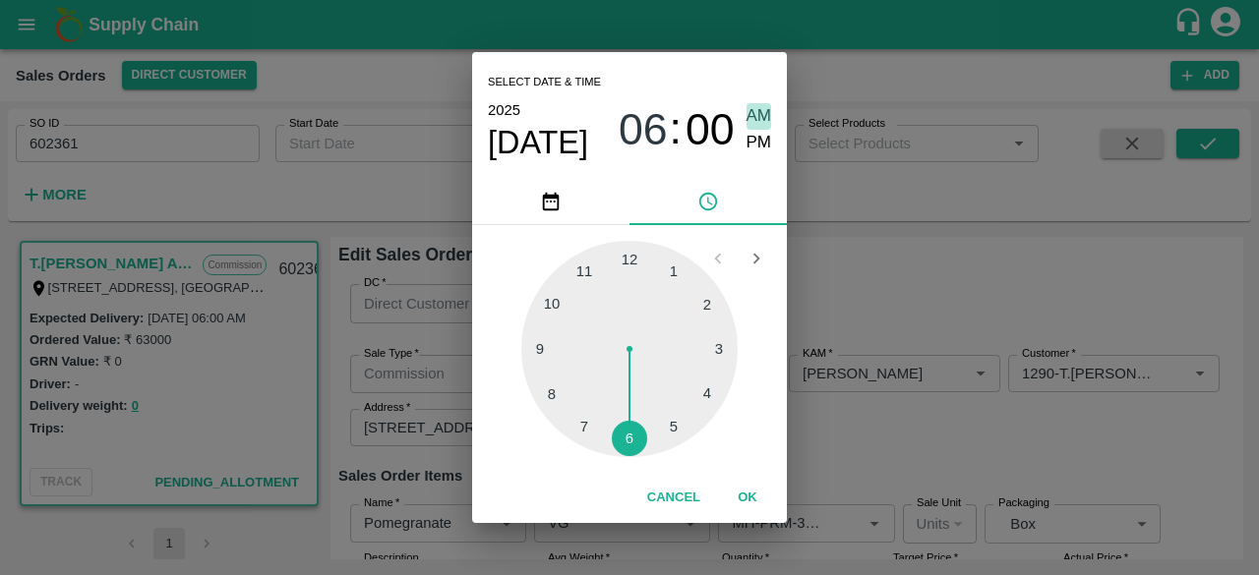
click at [763, 109] on span "AM" at bounding box center [759, 116] width 26 height 27
click at [757, 118] on span "AM" at bounding box center [759, 116] width 26 height 27
click at [744, 497] on button "OK" at bounding box center [747, 498] width 63 height 34
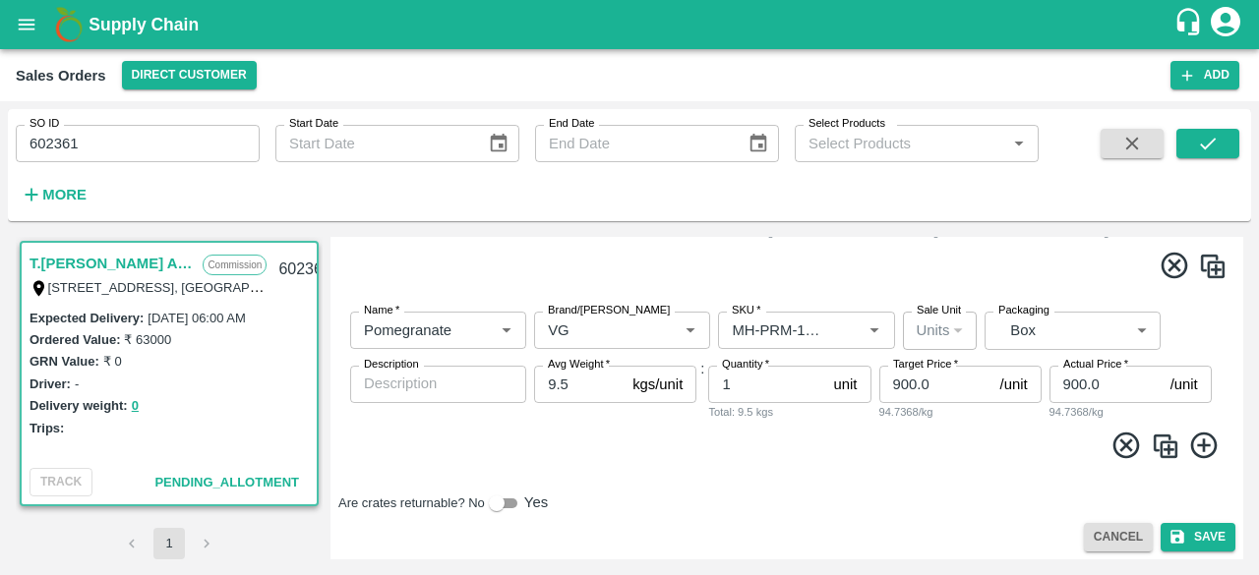
scroll to position [1276, 0]
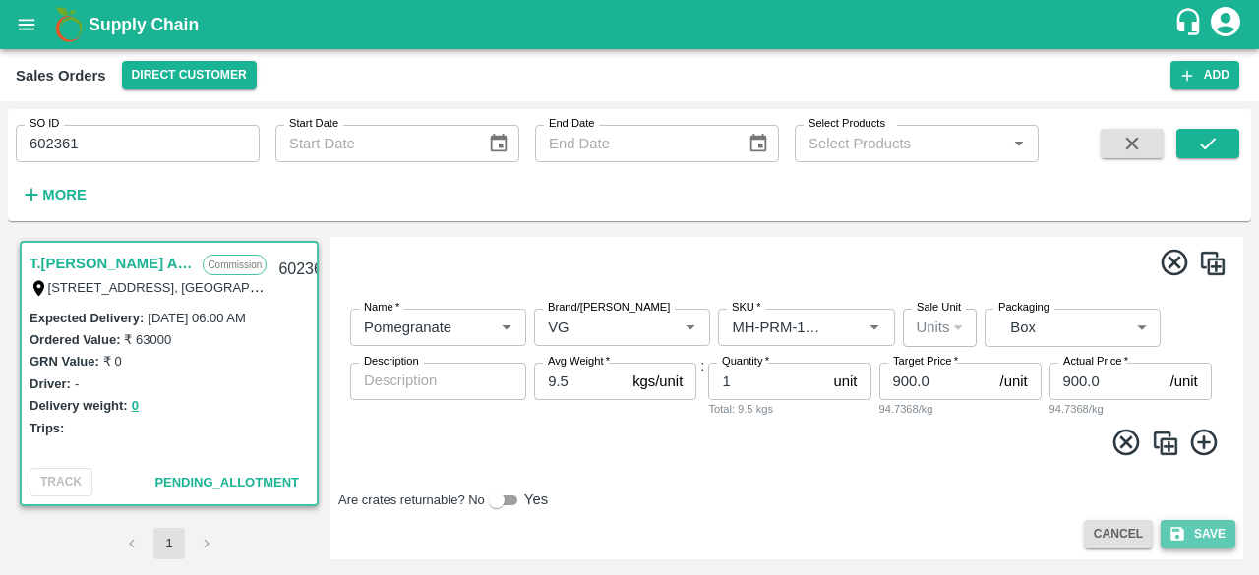
click at [1198, 534] on button "Save" at bounding box center [1198, 534] width 75 height 29
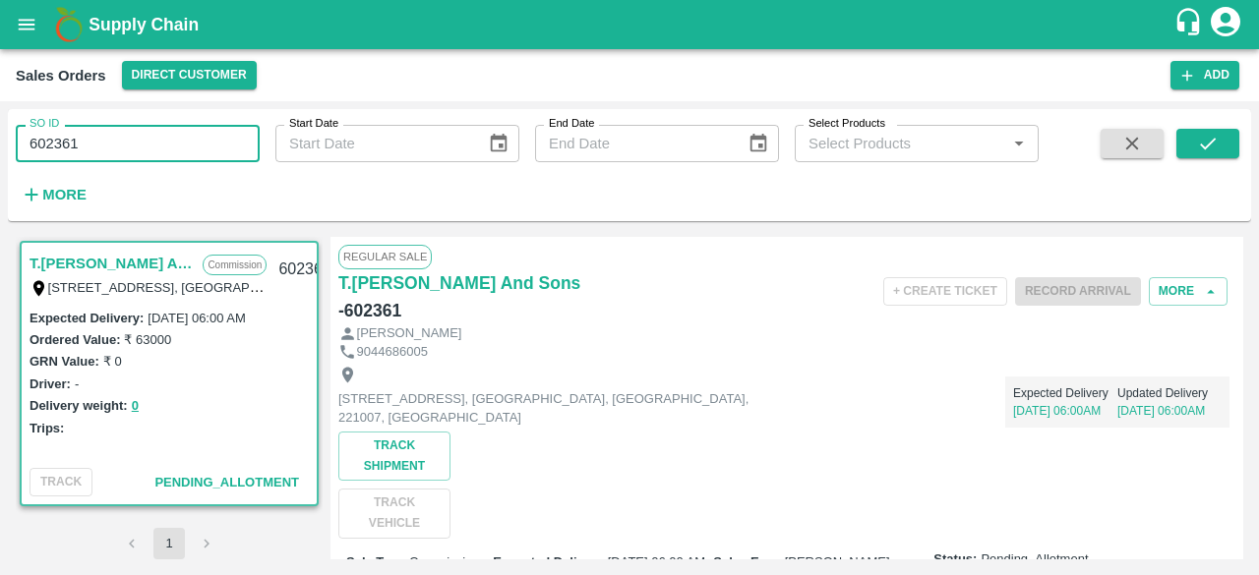
click at [86, 141] on input "602361" at bounding box center [138, 143] width 244 height 37
click at [1213, 143] on icon "submit" at bounding box center [1208, 144] width 22 height 22
click at [116, 137] on input "602359" at bounding box center [138, 143] width 244 height 37
click at [1215, 143] on icon "submit" at bounding box center [1208, 144] width 22 height 22
click at [82, 145] on input "602358" at bounding box center [138, 143] width 244 height 37
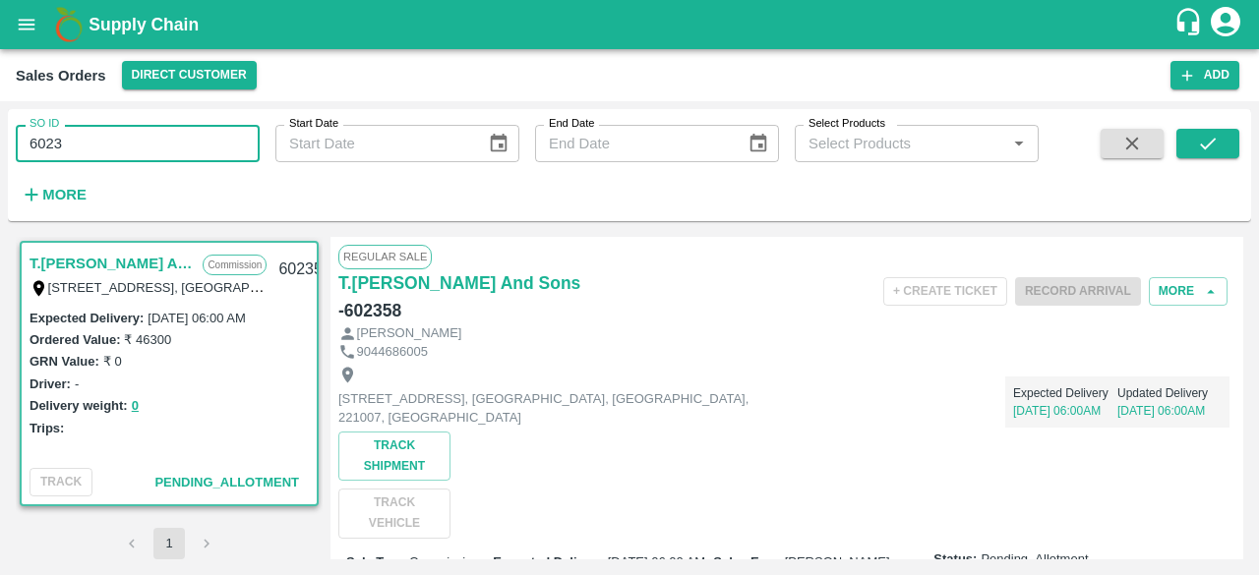
type input "6023"
